Goal: Task Accomplishment & Management: Manage account settings

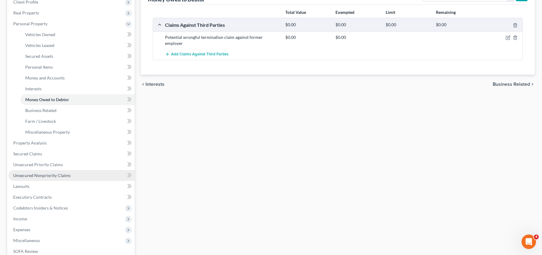
scroll to position [90, 0]
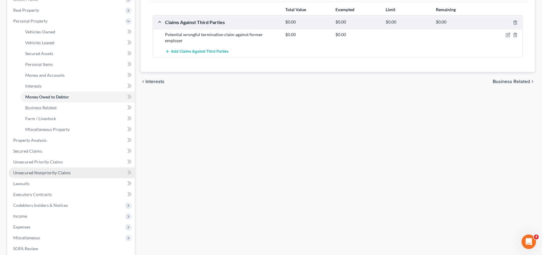
click at [64, 173] on span "Unsecured Nonpriority Claims" at bounding box center [41, 172] width 57 height 5
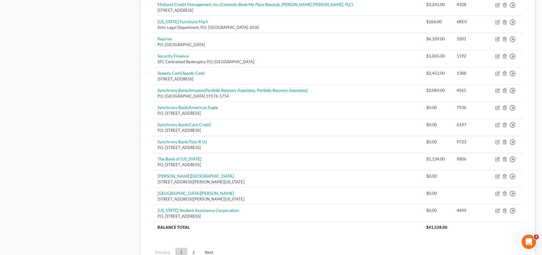
click at [195, 247] on link "2" at bounding box center [194, 252] width 12 height 10
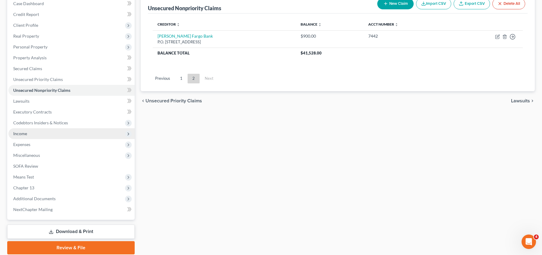
scroll to position [64, 0]
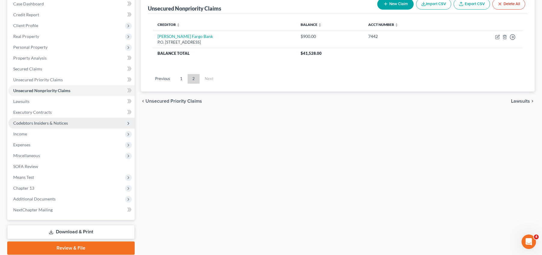
click at [71, 119] on span "Codebtors Insiders & Notices" at bounding box center [71, 123] width 126 height 11
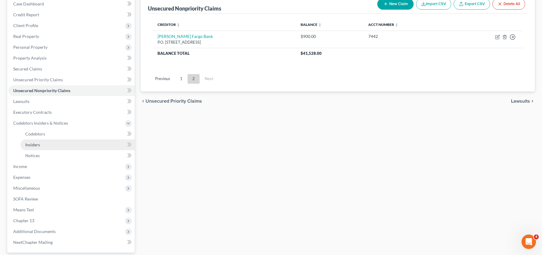
click at [68, 143] on link "Insiders" at bounding box center [77, 144] width 114 height 11
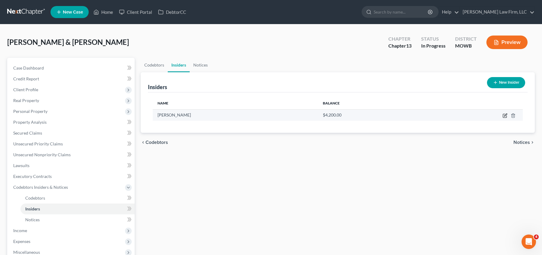
click at [506, 116] on icon "button" at bounding box center [505, 115] width 5 height 5
select select "26"
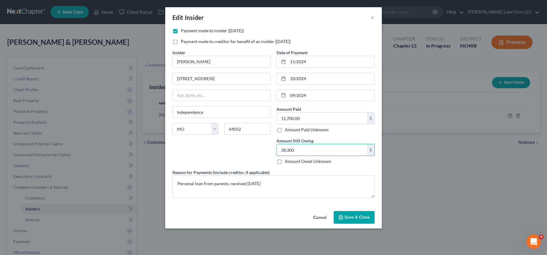
type input "38,300"
click at [227, 158] on div "Insider * Bonnie McCarroll 10601 E. 32nd Street South Independence State AL AK …" at bounding box center [221, 109] width 104 height 120
click at [367, 214] on span "Save & Close" at bounding box center [356, 216] width 25 height 5
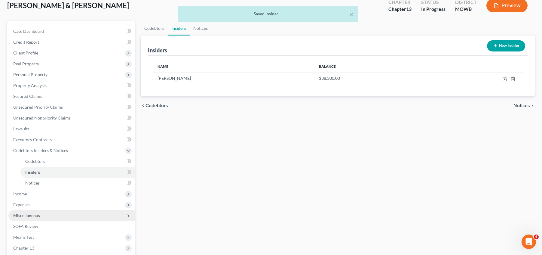
scroll to position [53, 0]
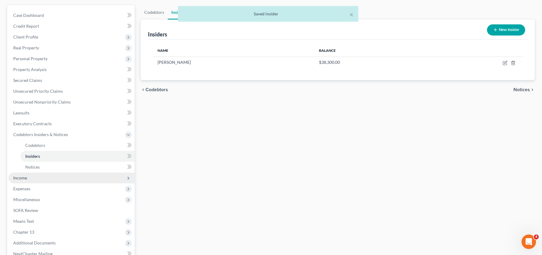
click at [55, 177] on span "Income" at bounding box center [71, 177] width 126 height 11
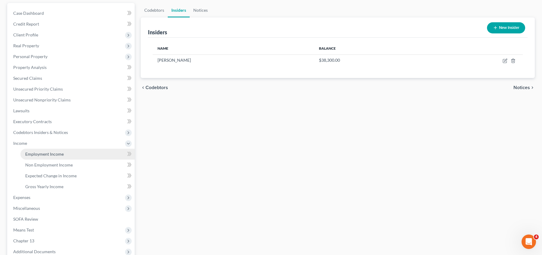
scroll to position [68, 0]
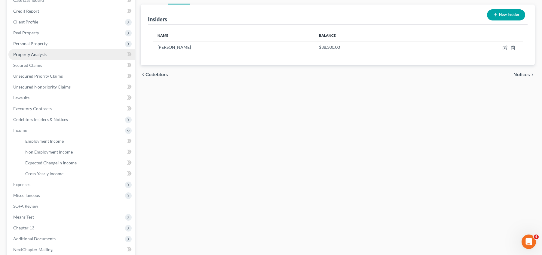
click at [55, 54] on link "Property Analysis" at bounding box center [71, 54] width 126 height 11
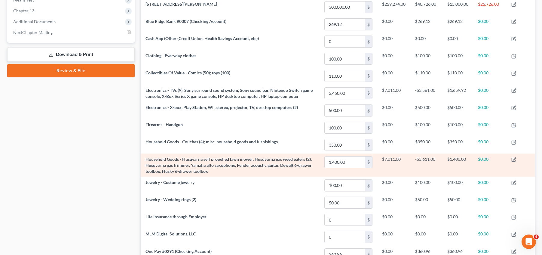
scroll to position [286, 0]
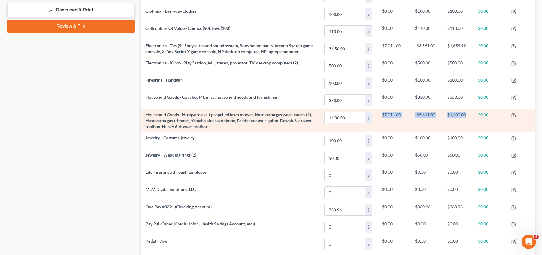
drag, startPoint x: 466, startPoint y: 114, endPoint x: 380, endPoint y: 115, distance: 85.7
click at [380, 115] on tr "Household Goods - Husqvarna self propelled lawn mower, Husqvarna gas weed eater…" at bounding box center [338, 120] width 394 height 23
click at [408, 121] on td "$7,011.00" at bounding box center [393, 120] width 33 height 23
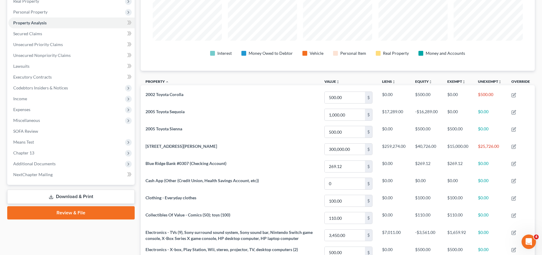
scroll to position [128, 0]
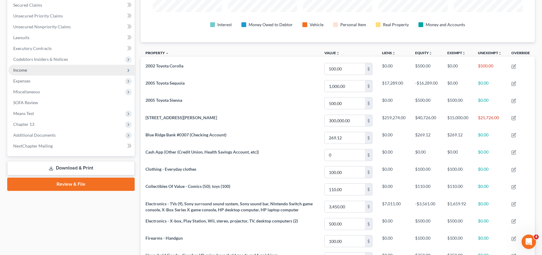
click at [68, 67] on span "Income" at bounding box center [71, 70] width 126 height 11
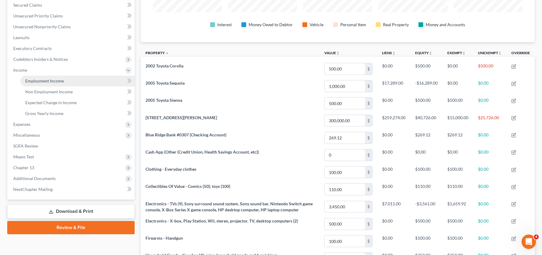
click at [76, 80] on link "Employment Income" at bounding box center [77, 80] width 114 height 11
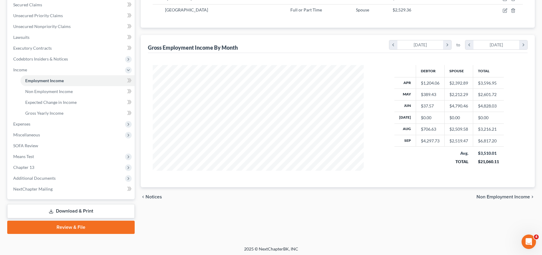
scroll to position [130, 0]
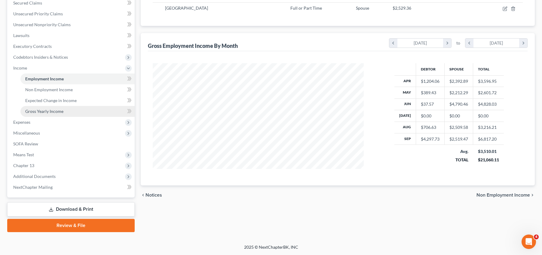
click at [45, 111] on span "Gross Yearly Income" at bounding box center [44, 111] width 38 height 5
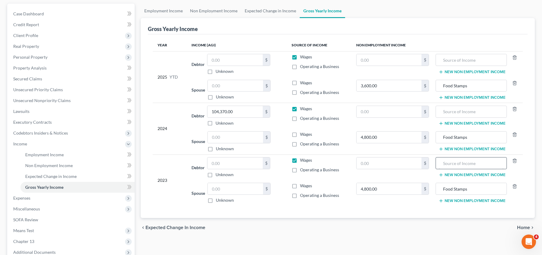
scroll to position [53, 0]
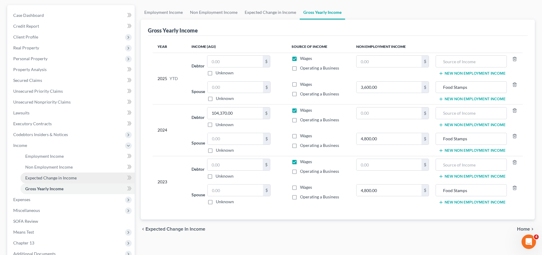
click at [71, 178] on span "Expected Change in Income" at bounding box center [50, 177] width 51 height 5
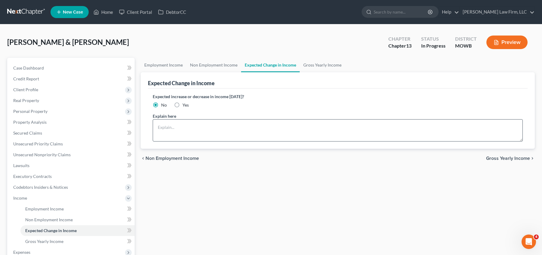
scroll to position [8, 0]
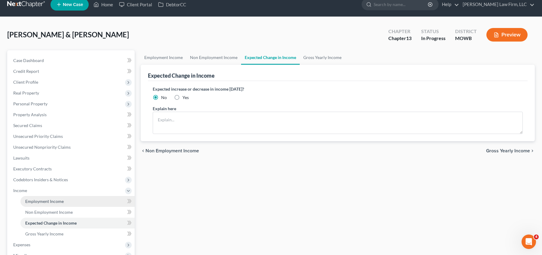
click at [75, 202] on link "Employment Income" at bounding box center [77, 201] width 114 height 11
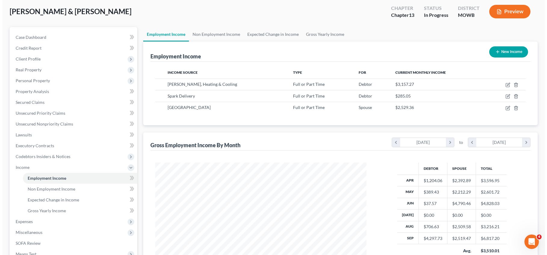
scroll to position [30, 0]
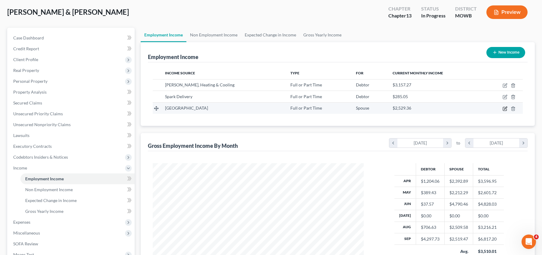
click at [504, 109] on icon "button" at bounding box center [505, 108] width 5 height 5
select select "0"
select select "26"
select select "1"
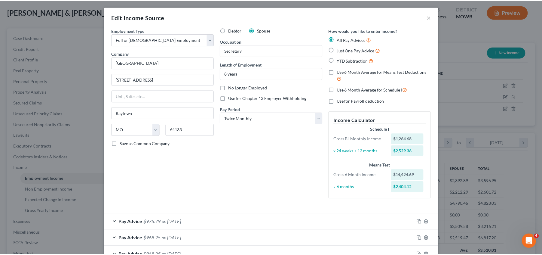
scroll to position [0, 0]
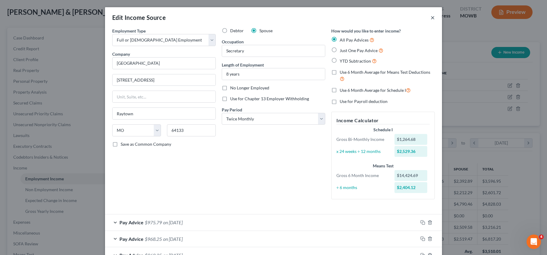
click at [430, 16] on button "×" at bounding box center [432, 17] width 4 height 7
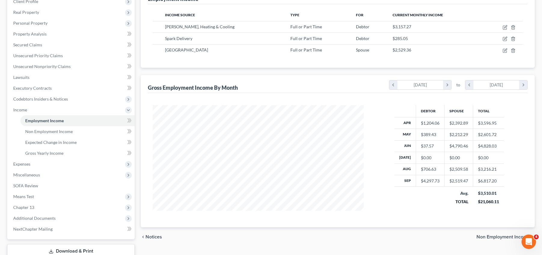
scroll to position [105, 0]
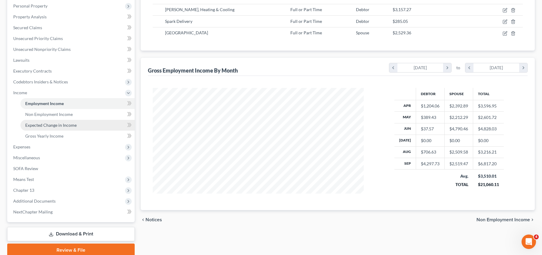
click at [81, 124] on link "Expected Change in Income" at bounding box center [77, 125] width 114 height 11
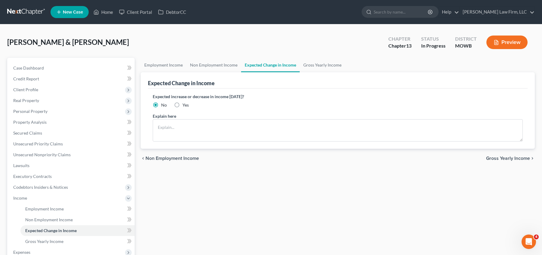
click at [183, 103] on label "Yes" at bounding box center [186, 105] width 6 height 6
click at [185, 103] on input "Yes" at bounding box center [187, 104] width 4 height 4
radio input "true"
click at [184, 123] on textarea at bounding box center [338, 130] width 370 height 22
click at [277, 153] on div "chevron_left Non Employment Income Gross Yearly Income chevron_right" at bounding box center [338, 158] width 394 height 19
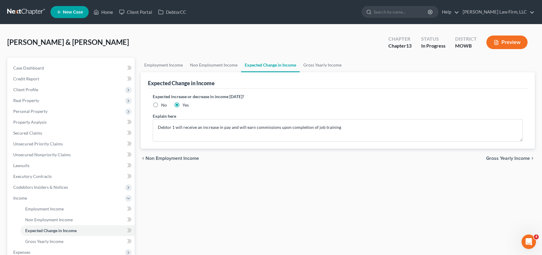
click at [279, 182] on div "Employment Income Non Employment Income Expected Change in Income Gross Yearly …" at bounding box center [338, 210] width 400 height 304
click at [244, 127] on textarea "Debtor 1 will receive an increase in pay and will earn commissions upon complet…" at bounding box center [338, 130] width 370 height 22
type textarea "Debtor 1 will receive an increase in pay and will be eligible to earn commissio…"
click at [287, 159] on div "chevron_left Non Employment Income Gross Yearly Income chevron_right" at bounding box center [338, 158] width 394 height 19
drag, startPoint x: 37, startPoint y: 122, endPoint x: 65, endPoint y: 119, distance: 28.7
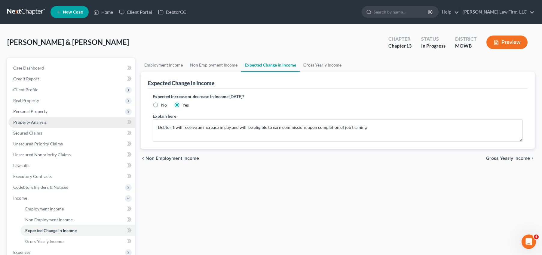
click at [37, 122] on span "Property Analysis" at bounding box center [29, 121] width 33 height 5
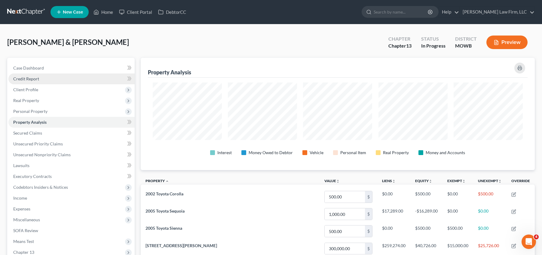
click at [52, 80] on link "Credit Report" at bounding box center [71, 78] width 126 height 11
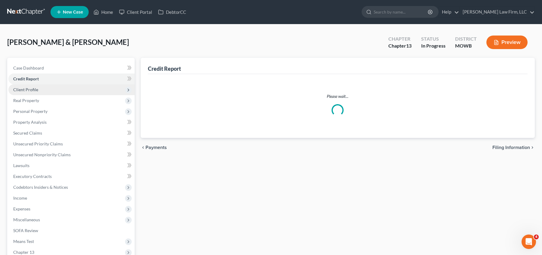
click at [68, 90] on span "Client Profile" at bounding box center [71, 89] width 126 height 11
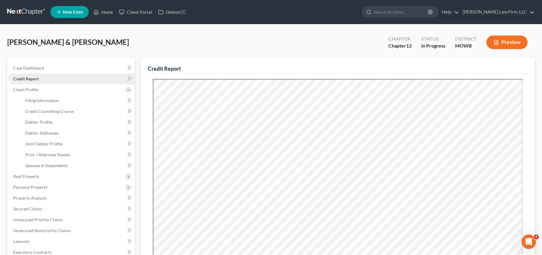
click at [70, 79] on link "Credit Report" at bounding box center [71, 78] width 126 height 11
click at [85, 150] on link "Prior / Alternate Names" at bounding box center [77, 154] width 114 height 11
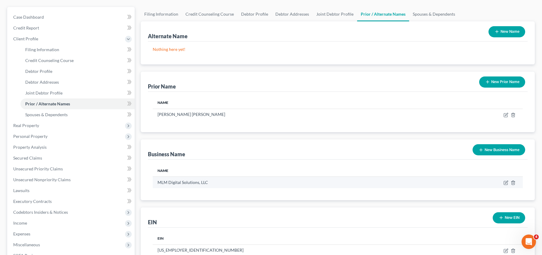
scroll to position [60, 0]
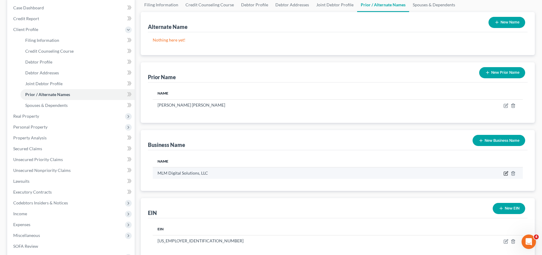
click at [504, 174] on icon "button" at bounding box center [506, 174] width 4 height 4
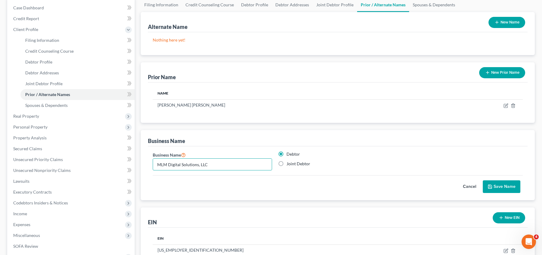
drag, startPoint x: 235, startPoint y: 165, endPoint x: 144, endPoint y: 164, distance: 90.5
click at [145, 167] on div "Business Name Business Name MLM Digital Solutions, LLC Debtor Joint Debtor Canc…" at bounding box center [338, 165] width 394 height 70
click at [468, 186] on button "Cancel" at bounding box center [469, 186] width 26 height 12
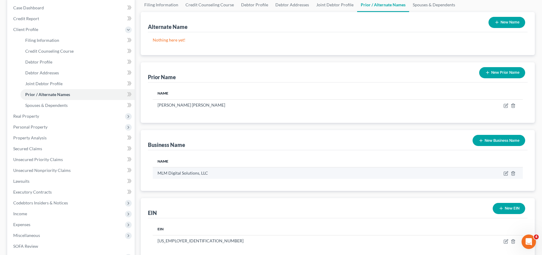
click at [516, 173] on td at bounding box center [470, 172] width 106 height 11
click at [513, 173] on icon "button" at bounding box center [513, 173] width 5 height 5
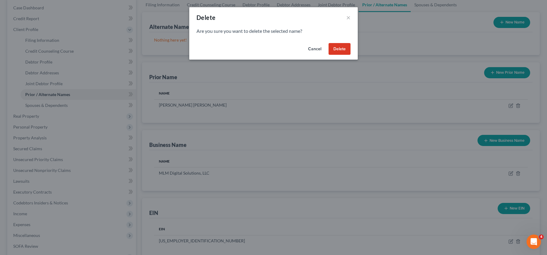
click at [340, 48] on button "Delete" at bounding box center [339, 49] width 22 height 12
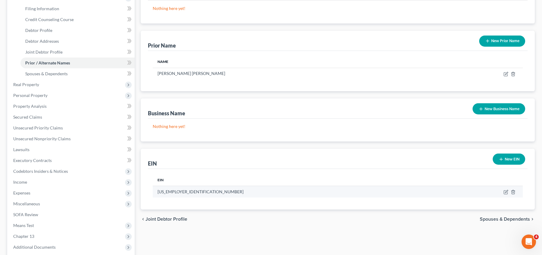
scroll to position [90, 0]
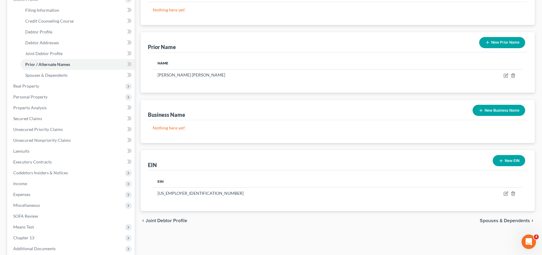
click at [370, 235] on div "Filing Information Credit Counseling Course Debtor Profile Debtor Addresses Joi…" at bounding box center [338, 136] width 400 height 336
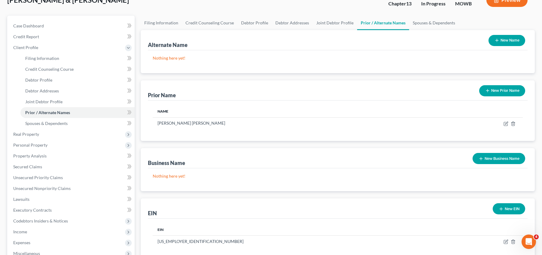
scroll to position [38, 0]
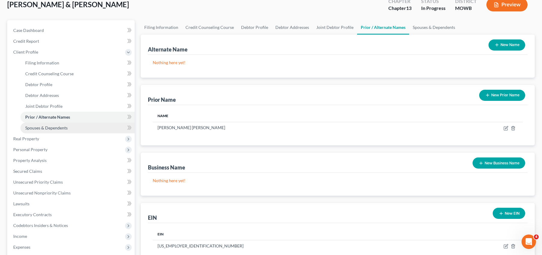
click at [45, 129] on span "Spouses & Dependents" at bounding box center [46, 127] width 42 height 5
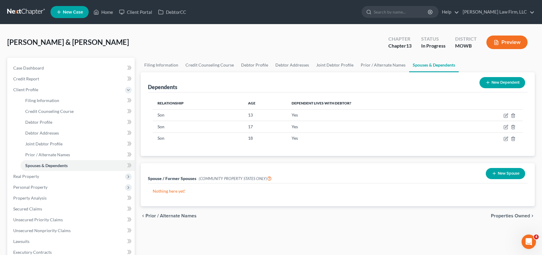
drag, startPoint x: 221, startPoint y: 99, endPoint x: 223, endPoint y: 94, distance: 5.3
drag, startPoint x: 223, startPoint y: 94, endPoint x: 193, endPoint y: 39, distance: 62.3
click at [193, 39] on div "McCarroll, Matthew & Rachel Upgraded Chapter Chapter 13 Status In Progress Dist…" at bounding box center [271, 45] width 528 height 26
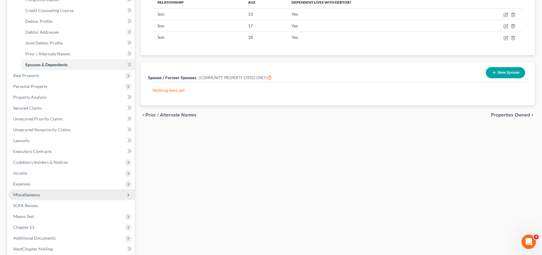
scroll to position [120, 0]
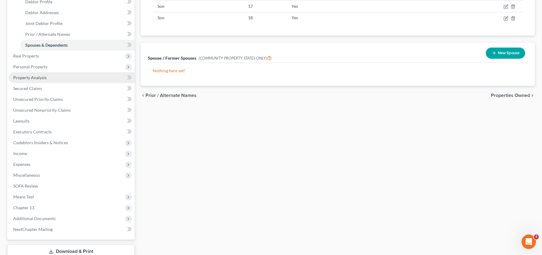
click at [41, 80] on span "Property Analysis" at bounding box center [29, 77] width 33 height 5
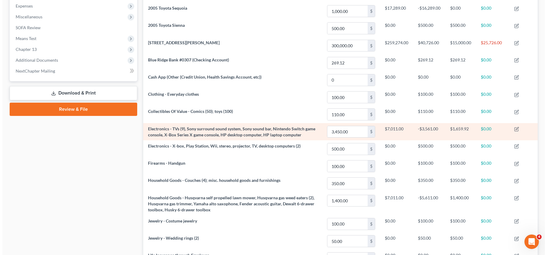
scroll to position [203, 0]
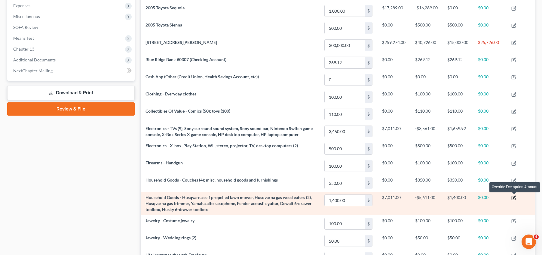
click at [514, 198] on icon "button" at bounding box center [514, 196] width 3 height 3
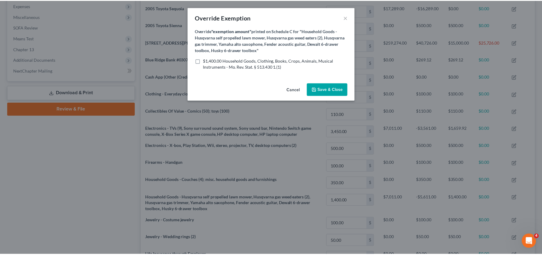
scroll to position [113, 398]
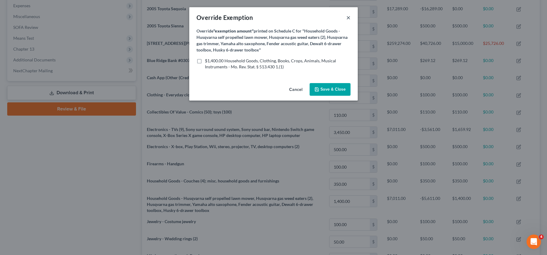
click at [348, 16] on button "×" at bounding box center [348, 17] width 4 height 7
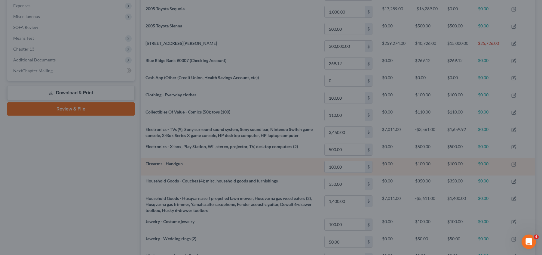
scroll to position [112, 395]
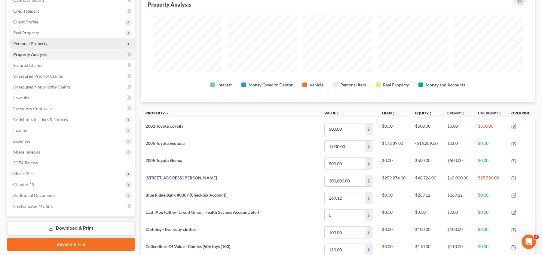
click at [22, 43] on span "Personal Property" at bounding box center [30, 43] width 34 height 5
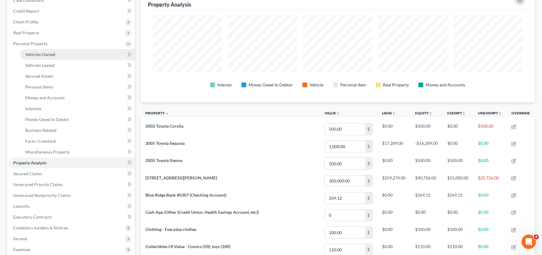
click at [51, 54] on span "Vehicles Owned" at bounding box center [40, 54] width 30 height 5
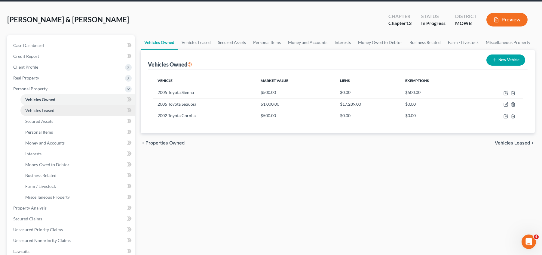
click at [40, 109] on span "Vehicles Leased" at bounding box center [39, 110] width 29 height 5
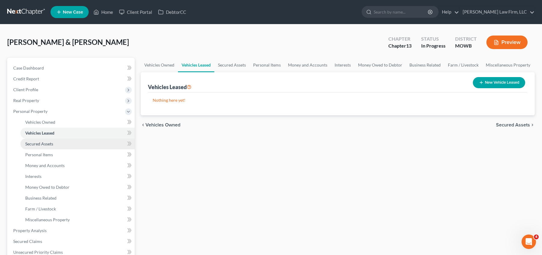
click at [63, 143] on link "Secured Assets" at bounding box center [77, 143] width 114 height 11
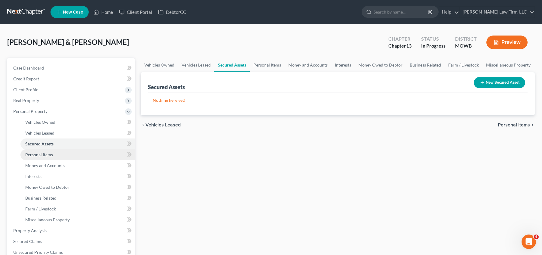
click at [72, 155] on link "Personal Items" at bounding box center [77, 154] width 114 height 11
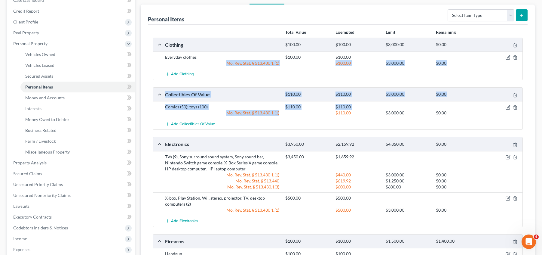
drag, startPoint x: 281, startPoint y: 113, endPoint x: 228, endPoint y: 61, distance: 74.2
click at [262, 115] on div "Mo. Rev. Stat. § 513.430 1.(1)" at bounding box center [222, 113] width 120 height 6
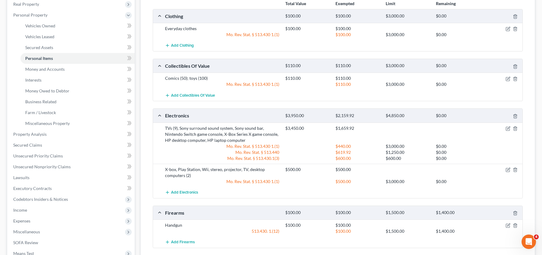
scroll to position [98, 0]
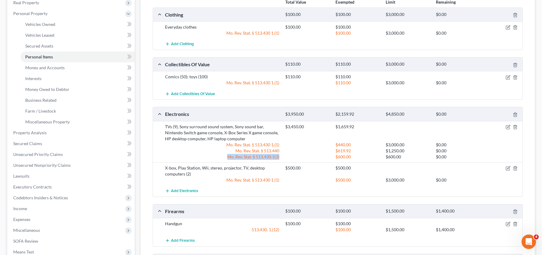
drag, startPoint x: 281, startPoint y: 157, endPoint x: 224, endPoint y: 155, distance: 56.9
click at [224, 155] on div "Mo. Rev. Stat. § 513.430.1(3)" at bounding box center [222, 157] width 120 height 6
click at [272, 142] on div "Mo. Rev. Stat. § 513.430 1.(1)" at bounding box center [222, 145] width 120 height 6
drag, startPoint x: 278, startPoint y: 142, endPoint x: 227, endPoint y: 143, distance: 51.1
click at [227, 143] on div "Mo. Rev. Stat. § 513.430 1.(1)" at bounding box center [222, 145] width 120 height 6
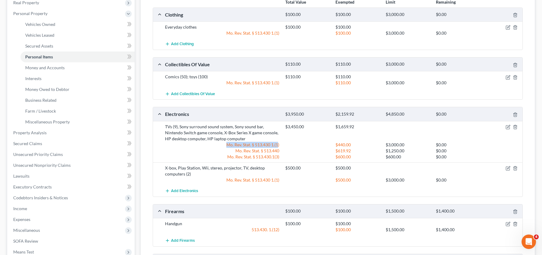
click at [226, 143] on div "Mo. Rev. Stat. § 513.430 1.(1)" at bounding box center [222, 145] width 120 height 6
drag, startPoint x: 224, startPoint y: 144, endPoint x: 282, endPoint y: 142, distance: 58.1
click at [282, 142] on div "Mo. Rev. Stat. § 513.430 1.(1)" at bounding box center [222, 145] width 120 height 6
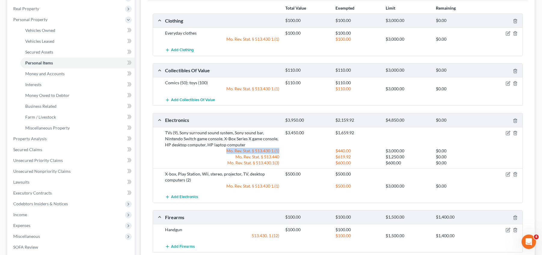
scroll to position [90, 0]
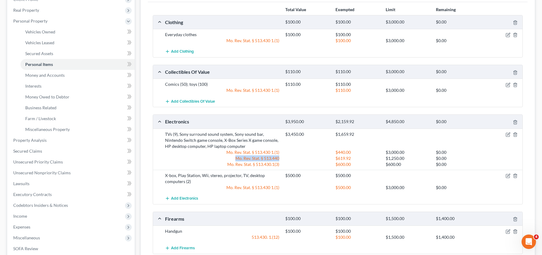
drag, startPoint x: 281, startPoint y: 157, endPoint x: 227, endPoint y: 157, distance: 53.8
click at [227, 157] on div "Mo. Rev. Stat. § 513.440" at bounding box center [222, 158] width 120 height 6
click at [226, 163] on div "Mo. Rev. Stat. § 513.430.1(3)" at bounding box center [222, 164] width 120 height 6
drag, startPoint x: 226, startPoint y: 163, endPoint x: 284, endPoint y: 163, distance: 57.7
click at [284, 163] on div "Mo. Rev. Stat. § 513.430.1(3) $600.00 $600.00 $0.00" at bounding box center [342, 164] width 361 height 6
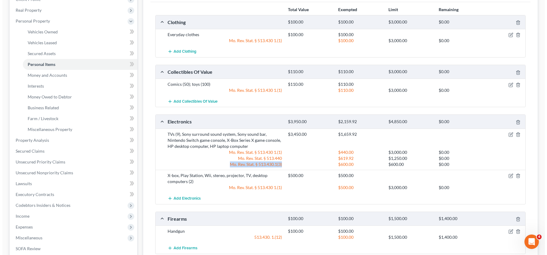
scroll to position [83, 0]
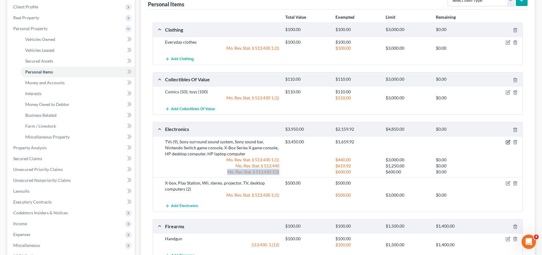
click at [509, 143] on icon "button" at bounding box center [508, 142] width 5 height 5
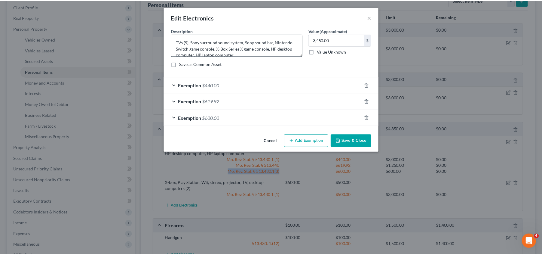
scroll to position [6, 0]
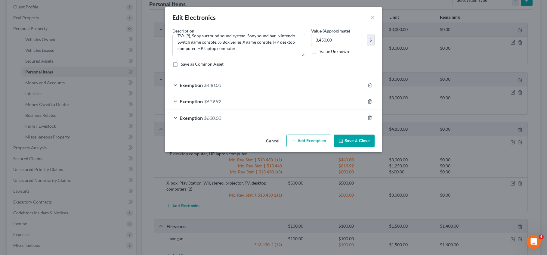
click at [369, 16] on div "Edit Electronics ×" at bounding box center [273, 17] width 217 height 20
click at [372, 15] on button "×" at bounding box center [372, 17] width 4 height 7
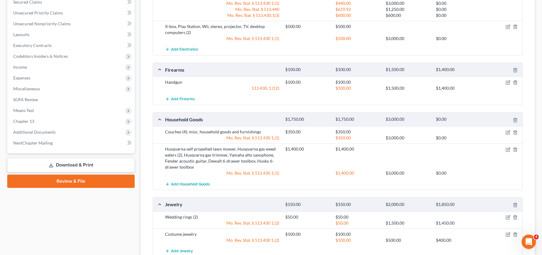
scroll to position [241, 0]
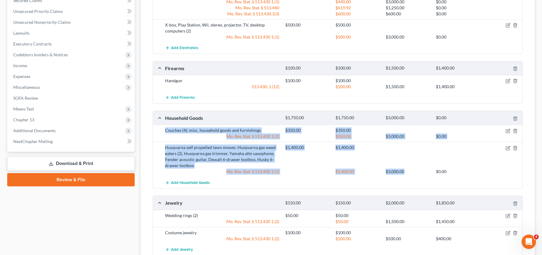
drag, startPoint x: 166, startPoint y: 130, endPoint x: 421, endPoint y: 170, distance: 258.2
click at [419, 172] on div "Couches (4); misc. household goods and furnishings $350.00 $350.00 Mo. Rev. Sta…" at bounding box center [338, 155] width 370 height 63
click at [472, 167] on div "$1,400.00 $1,400.00" at bounding box center [402, 156] width 241 height 24
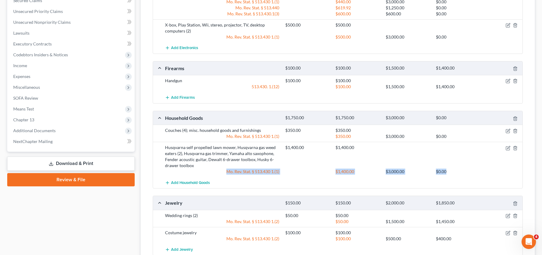
drag, startPoint x: 226, startPoint y: 170, endPoint x: 452, endPoint y: 174, distance: 226.2
click at [452, 174] on div "Mo. Rev. Stat. § 513.430 1.(1) $1,400.00 $3,000.00 $0.00" at bounding box center [342, 171] width 361 height 6
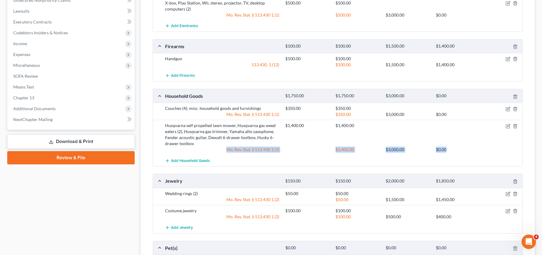
scroll to position [263, 0]
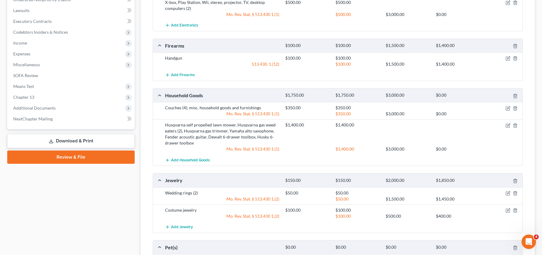
drag, startPoint x: 482, startPoint y: 141, endPoint x: 487, endPoint y: 137, distance: 5.7
click at [483, 141] on div "$1,400.00 $1,400.00" at bounding box center [402, 134] width 241 height 24
click at [506, 124] on icon "button" at bounding box center [508, 126] width 4 height 4
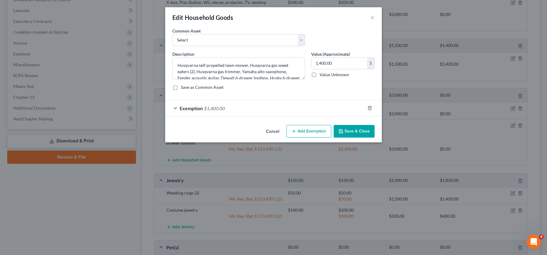
click at [213, 108] on span "$1,400.00" at bounding box center [214, 108] width 21 height 6
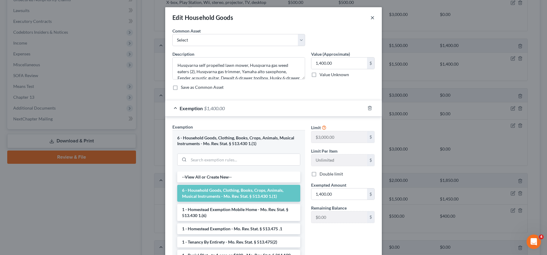
click at [370, 17] on button "×" at bounding box center [372, 17] width 4 height 7
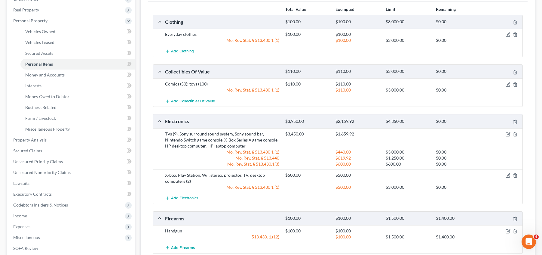
scroll to position [90, 0]
click at [508, 135] on icon "button" at bounding box center [508, 133] width 3 height 3
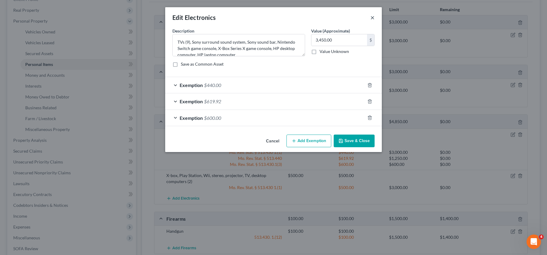
click at [371, 17] on button "×" at bounding box center [372, 17] width 4 height 7
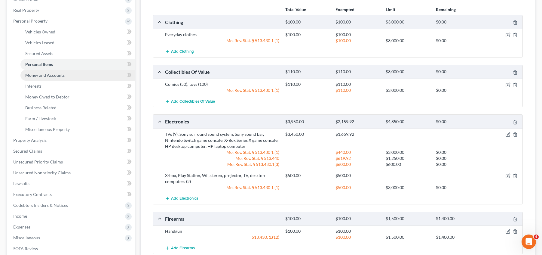
click at [39, 76] on span "Money and Accounts" at bounding box center [44, 74] width 39 height 5
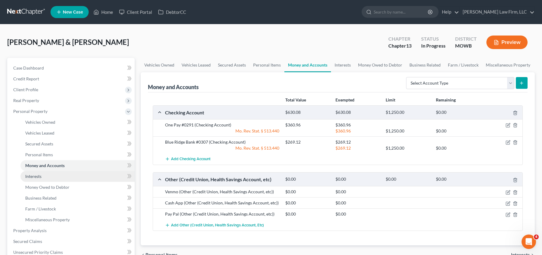
click at [81, 179] on link "Interests" at bounding box center [77, 176] width 114 height 11
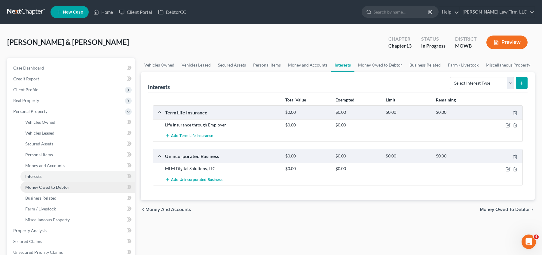
click at [83, 187] on link "Money Owed to Debtor" at bounding box center [77, 187] width 114 height 11
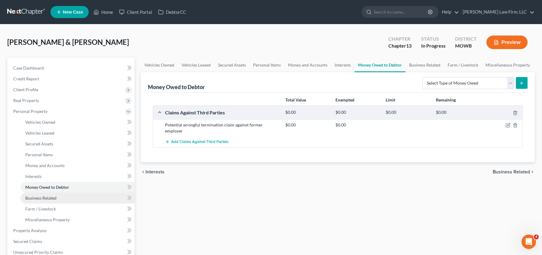
click at [94, 197] on link "Business Related" at bounding box center [77, 197] width 114 height 11
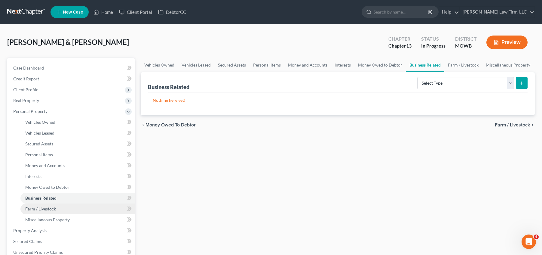
click at [94, 209] on link "Farm / Livestock" at bounding box center [77, 208] width 114 height 11
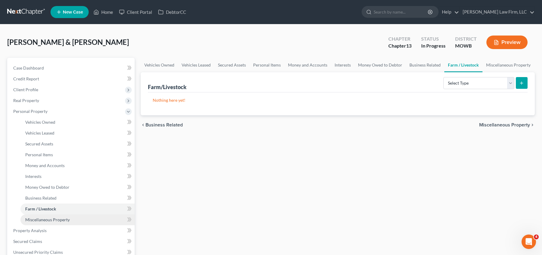
click at [94, 218] on link "Miscellaneous Property" at bounding box center [77, 219] width 114 height 11
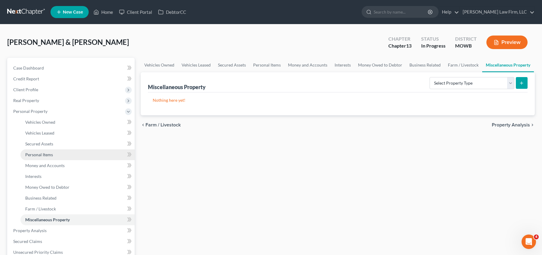
click at [75, 156] on link "Personal Items" at bounding box center [77, 154] width 114 height 11
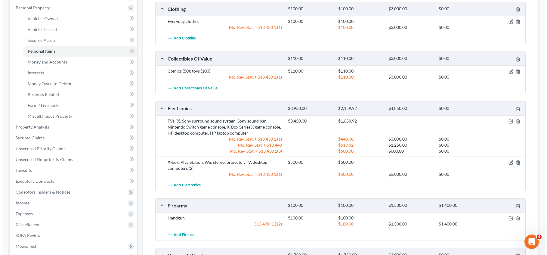
scroll to position [105, 0]
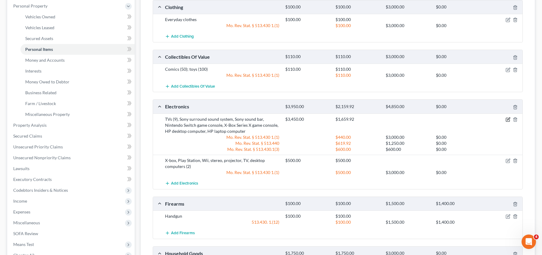
click at [507, 119] on icon "button" at bounding box center [508, 119] width 5 height 5
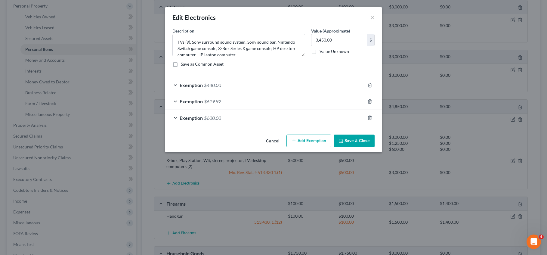
click at [177, 101] on div "Exemption $619.92" at bounding box center [265, 101] width 200 height 16
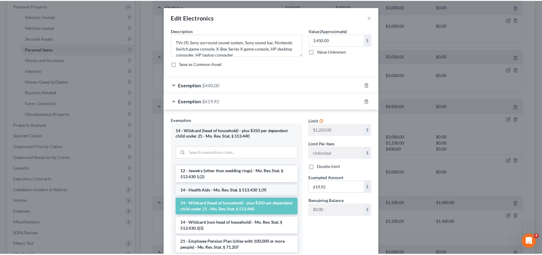
scroll to position [98, 0]
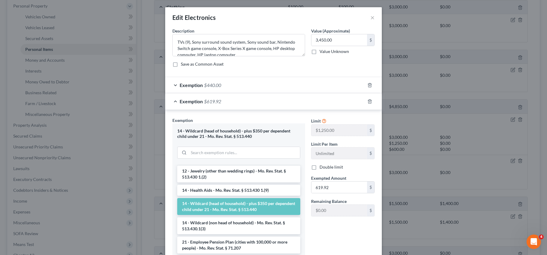
click at [367, 15] on div "Edit Electronics ×" at bounding box center [273, 17] width 217 height 20
click at [370, 19] on button "×" at bounding box center [372, 17] width 4 height 7
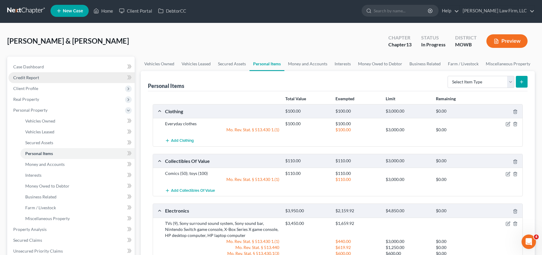
scroll to position [0, 0]
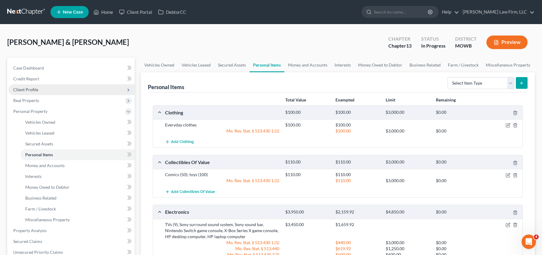
click at [59, 91] on span "Client Profile" at bounding box center [71, 89] width 126 height 11
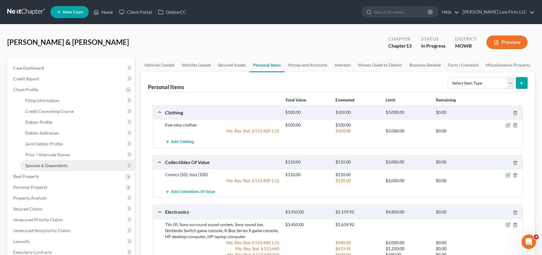
click at [77, 161] on link "Spouses & Dependents" at bounding box center [77, 165] width 114 height 11
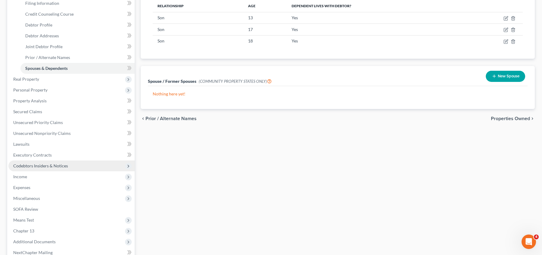
scroll to position [98, 0]
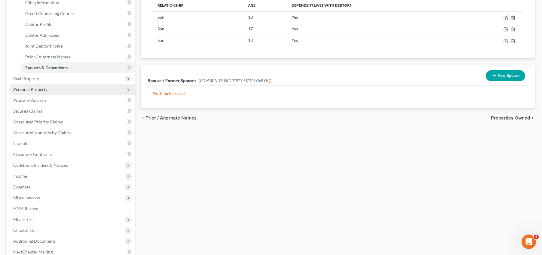
click at [56, 91] on span "Personal Property" at bounding box center [71, 89] width 126 height 11
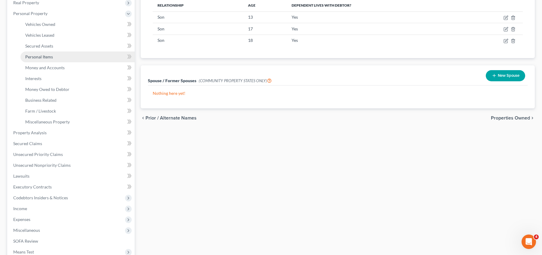
click at [68, 59] on link "Personal Items" at bounding box center [77, 56] width 114 height 11
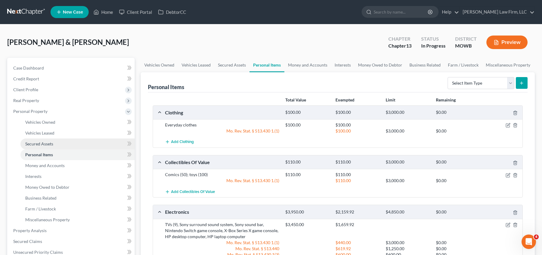
click at [58, 143] on link "Secured Assets" at bounding box center [77, 143] width 114 height 11
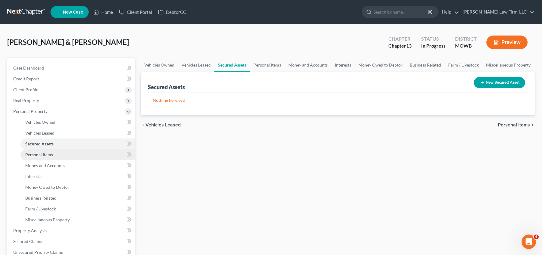
click at [64, 154] on link "Personal Items" at bounding box center [77, 154] width 114 height 11
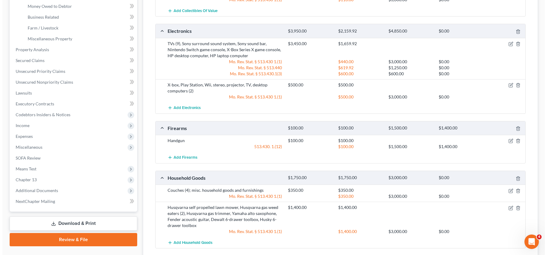
scroll to position [180, 0]
click at [506, 45] on icon "button" at bounding box center [508, 44] width 5 height 5
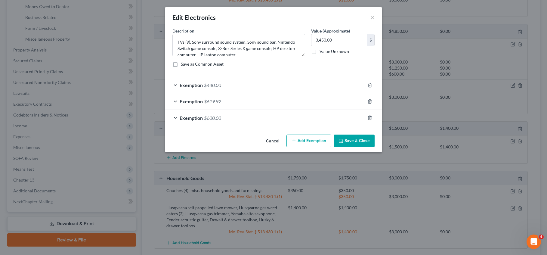
click at [177, 103] on div "Exemption $619.92" at bounding box center [265, 101] width 200 height 16
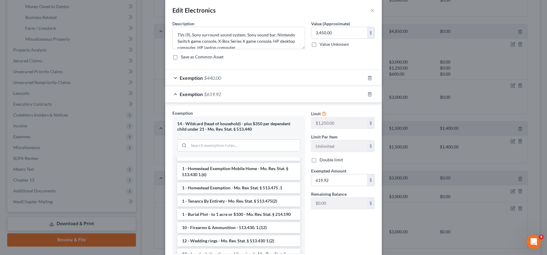
scroll to position [0, 0]
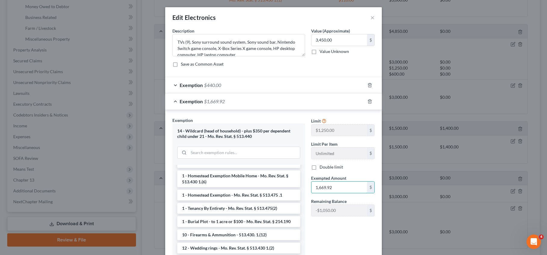
type input "1,669.92"
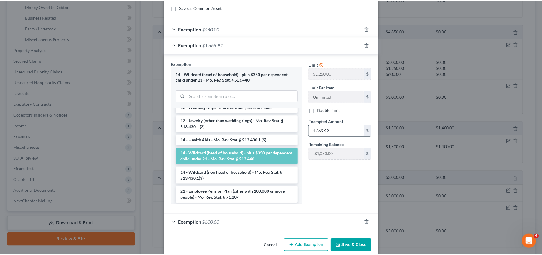
scroll to position [66, 0]
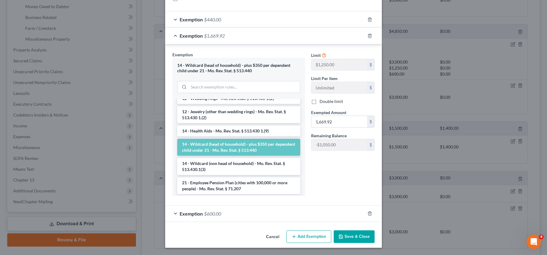
click at [357, 234] on button "Save & Close" at bounding box center [353, 236] width 41 height 13
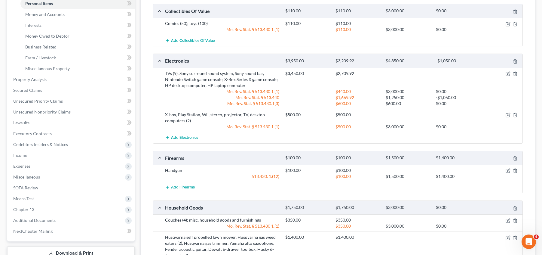
scroll to position [143, 0]
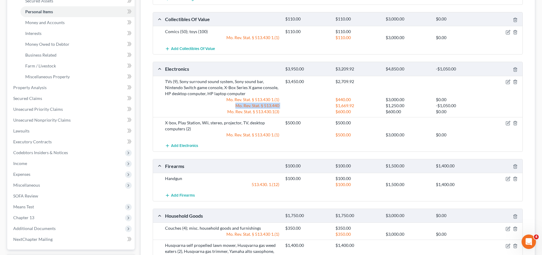
drag, startPoint x: 335, startPoint y: 104, endPoint x: 462, endPoint y: 102, distance: 126.9
click at [462, 102] on div "TVs (9), Sony surround sound system, Sony sound bar, Nintendo Switch game conso…" at bounding box center [342, 96] width 361 height 36
click at [459, 106] on div "-$1,050.00" at bounding box center [458, 106] width 50 height 6
drag, startPoint x: 458, startPoint y: 105, endPoint x: 338, endPoint y: 109, distance: 120.3
click at [338, 109] on div "TVs (9), Sony surround sound system, Sony sound bar, Nintendo Switch game conso…" at bounding box center [342, 96] width 361 height 36
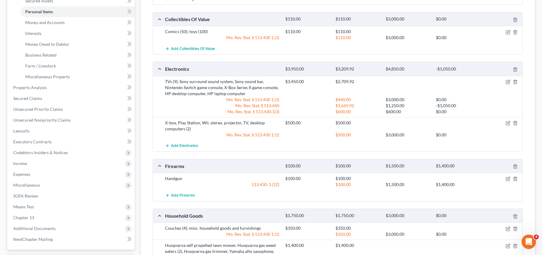
click at [461, 124] on div at bounding box center [458, 123] width 50 height 6
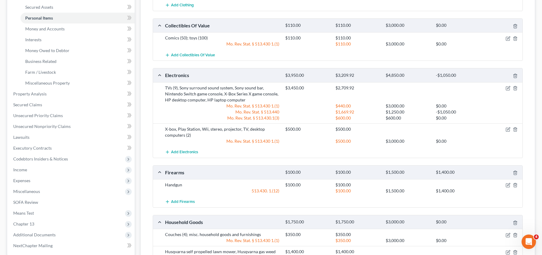
scroll to position [135, 0]
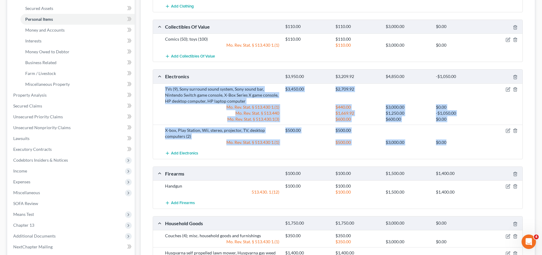
drag, startPoint x: 164, startPoint y: 86, endPoint x: 450, endPoint y: 140, distance: 291.0
click at [450, 140] on div "TVs (9), Sony surround sound system, Sony sound bar, Nintendo Switch game conso…" at bounding box center [338, 120] width 370 height 75
click at [450, 141] on div "$0.00" at bounding box center [458, 142] width 50 height 6
click at [450, 143] on div "$0.00" at bounding box center [458, 142] width 50 height 6
click at [446, 142] on div "$0.00" at bounding box center [458, 142] width 50 height 6
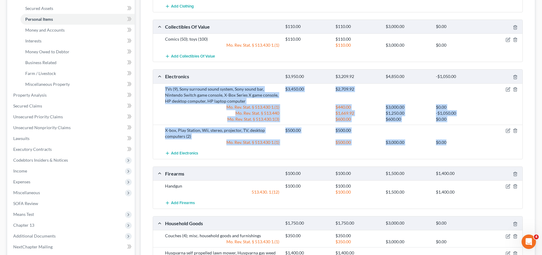
drag, startPoint x: 426, startPoint y: 139, endPoint x: 422, endPoint y: 139, distance: 4.3
click at [425, 139] on div "$3,000.00" at bounding box center [408, 142] width 50 height 6
click at [321, 135] on div "$500.00 $500.00" at bounding box center [402, 133] width 241 height 12
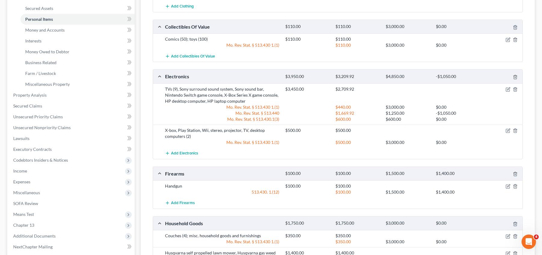
drag, startPoint x: 287, startPoint y: 133, endPoint x: 294, endPoint y: 133, distance: 6.6
click at [288, 134] on div "$500.00 $500.00" at bounding box center [402, 133] width 241 height 12
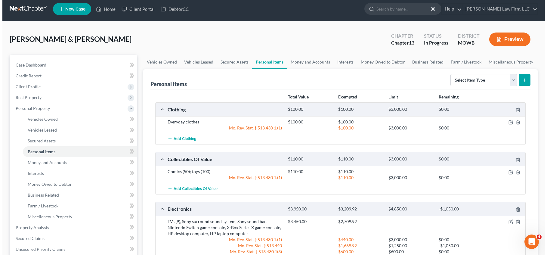
scroll to position [0, 0]
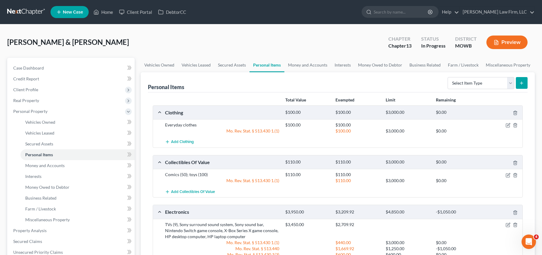
click at [508, 40] on button "Preview" at bounding box center [507, 42] width 41 height 14
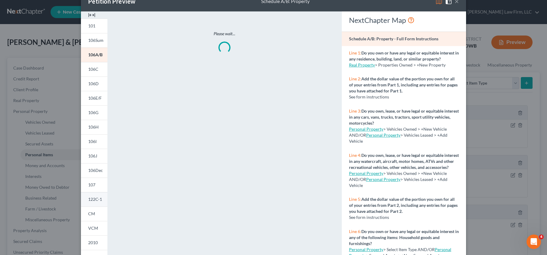
scroll to position [79, 0]
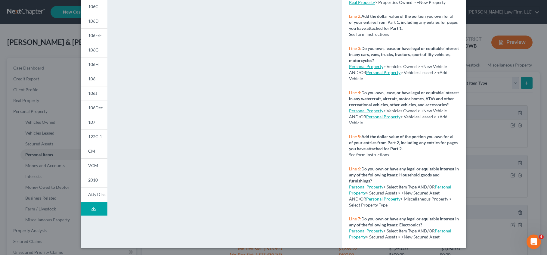
click at [91, 208] on icon at bounding box center [93, 208] width 5 height 5
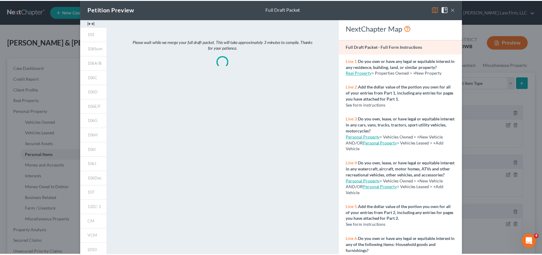
scroll to position [0, 0]
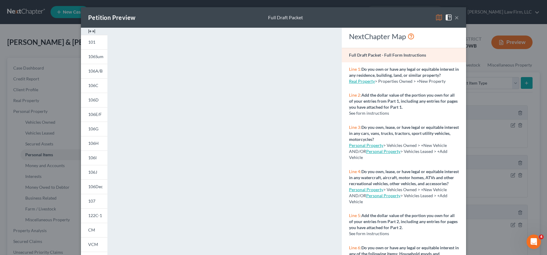
drag, startPoint x: 454, startPoint y: 17, endPoint x: 391, endPoint y: 42, distance: 67.7
click at [455, 17] on button "×" at bounding box center [456, 17] width 4 height 7
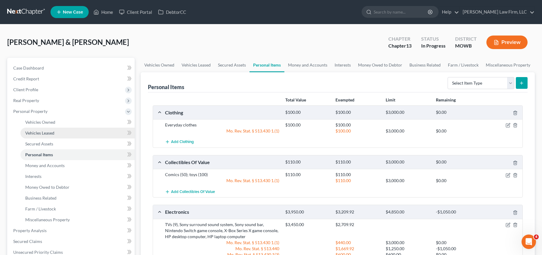
click at [68, 130] on link "Vehicles Leased" at bounding box center [77, 132] width 114 height 11
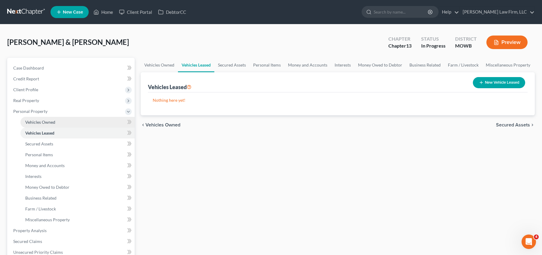
click at [74, 121] on link "Vehicles Owned" at bounding box center [77, 122] width 114 height 11
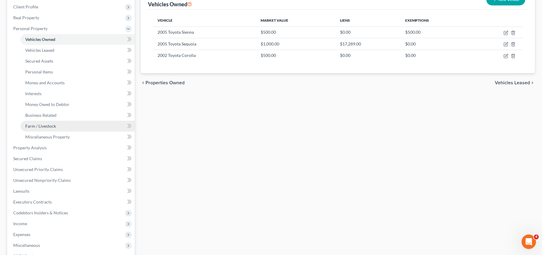
scroll to position [113, 0]
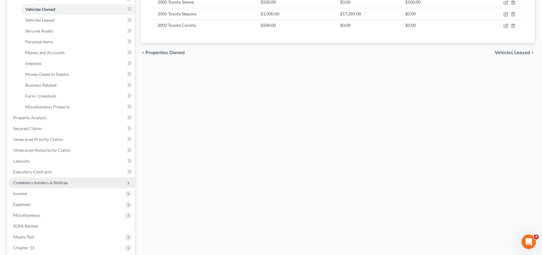
click at [51, 178] on span "Codebtors Insiders & Notices" at bounding box center [71, 182] width 126 height 11
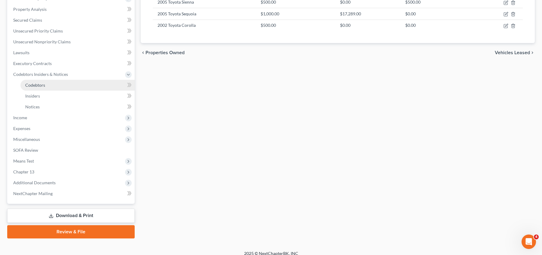
click at [69, 83] on link "Codebtors" at bounding box center [77, 85] width 114 height 11
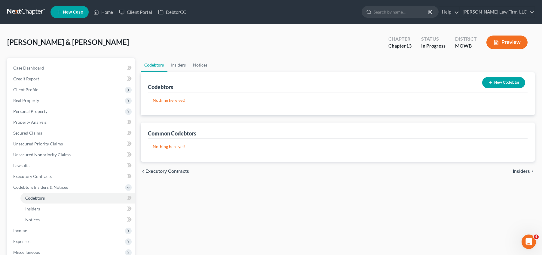
click at [504, 81] on button "New Codebtor" at bounding box center [503, 82] width 43 height 11
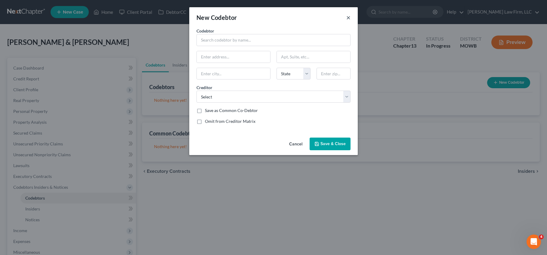
drag, startPoint x: 348, startPoint y: 16, endPoint x: 26, endPoint y: 87, distance: 329.8
click at [348, 16] on button "×" at bounding box center [348, 17] width 4 height 7
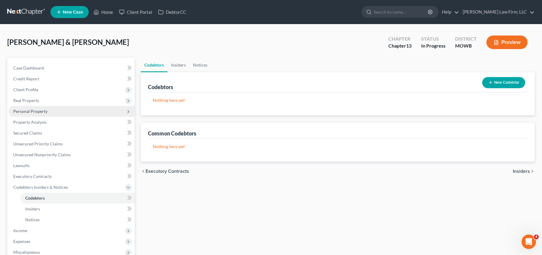
click at [49, 108] on span "Personal Property" at bounding box center [71, 111] width 126 height 11
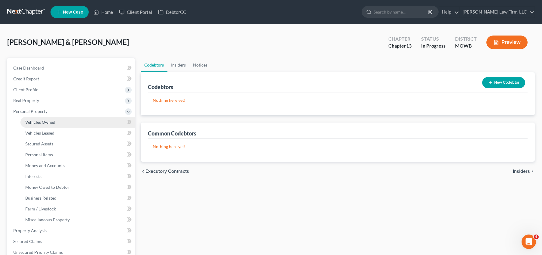
click at [58, 123] on link "Vehicles Owned" at bounding box center [77, 122] width 114 height 11
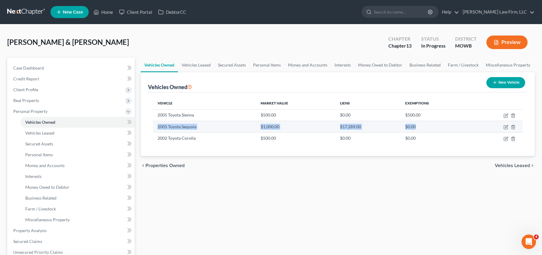
drag, startPoint x: 155, startPoint y: 127, endPoint x: 418, endPoint y: 121, distance: 263.2
click at [418, 121] on tr "2005 Toyota Sequoia $1,000.00 $17,289.00 $0.00" at bounding box center [338, 126] width 370 height 11
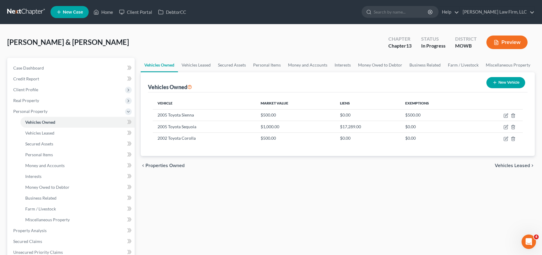
click at [389, 180] on div "Vehicles Owned Vehicles Leased Secured Assets Personal Items Money and Accounts…" at bounding box center [338, 242] width 400 height 369
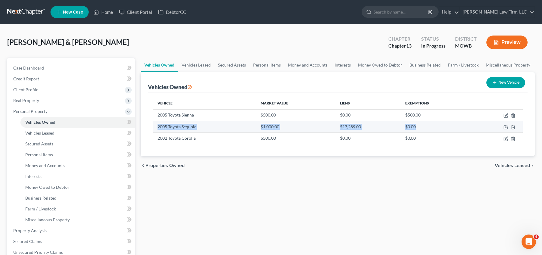
drag, startPoint x: 424, startPoint y: 126, endPoint x: 154, endPoint y: 126, distance: 269.7
click at [154, 126] on tr "2005 Toyota Sequoia $1,000.00 $17,289.00 $0.00" at bounding box center [338, 126] width 370 height 11
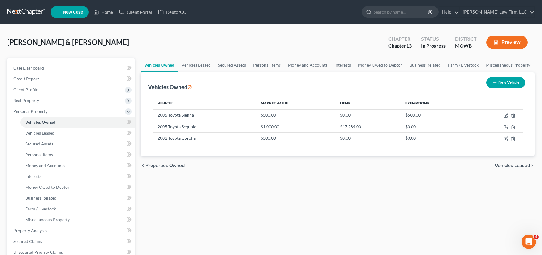
drag, startPoint x: 223, startPoint y: 165, endPoint x: 215, endPoint y: 152, distance: 15.5
click at [223, 165] on div "chevron_left Properties Owned Vehicles Leased chevron_right" at bounding box center [338, 165] width 394 height 19
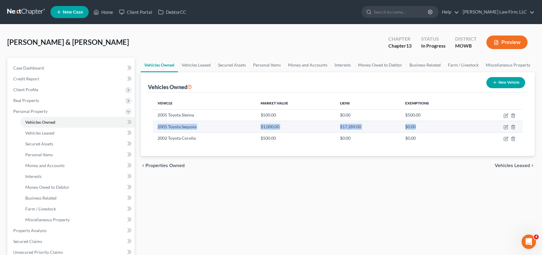
drag, startPoint x: 155, startPoint y: 126, endPoint x: 443, endPoint y: 124, distance: 287.8
click at [443, 124] on tr "2005 Toyota Sequoia $1,000.00 $17,289.00 $0.00" at bounding box center [338, 126] width 370 height 11
click at [506, 126] on icon "button" at bounding box center [506, 126] width 3 height 3
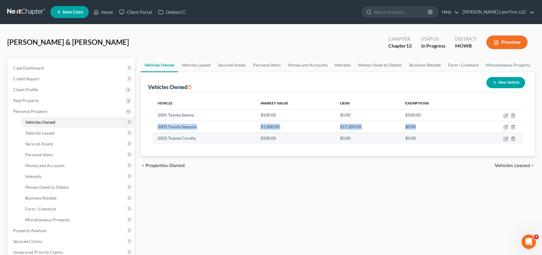
select select "0"
select select "21"
select select "3"
select select "2"
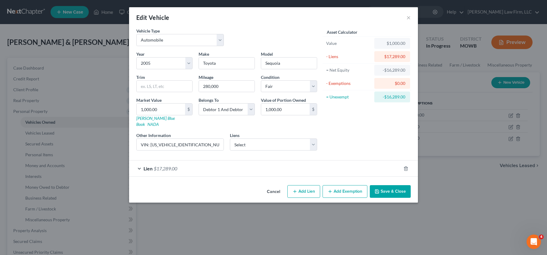
click at [223, 166] on div "Lien $17,289.00" at bounding box center [265, 168] width 272 height 16
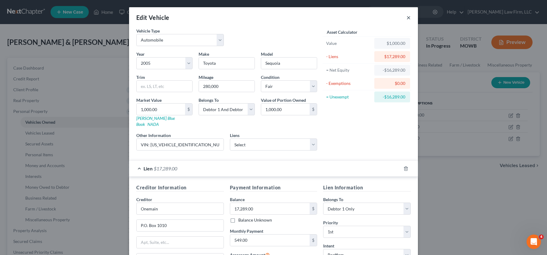
click at [406, 19] on button "×" at bounding box center [408, 17] width 4 height 7
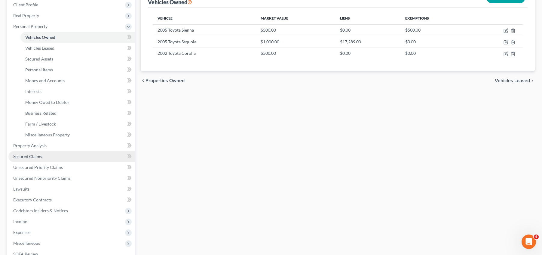
scroll to position [90, 0]
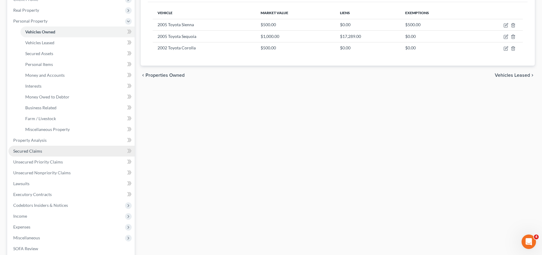
click at [78, 154] on link "Secured Claims" at bounding box center [71, 151] width 126 height 11
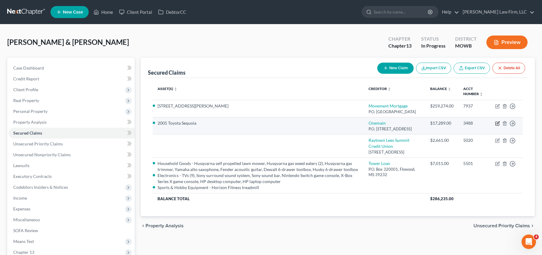
click at [496, 126] on icon "button" at bounding box center [497, 123] width 5 height 5
select select "15"
select select "2"
select select "0"
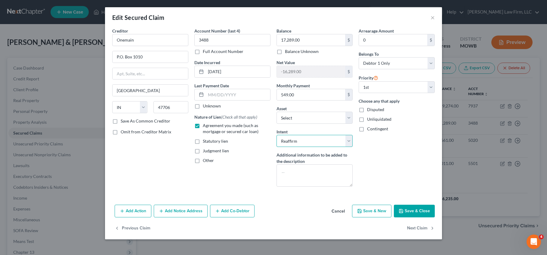
click at [351, 143] on select "Select Surrender Redeem Reaffirm Avoid Other" at bounding box center [314, 141] width 76 height 12
click at [348, 141] on select "Select Surrender Redeem Reaffirm Avoid Other" at bounding box center [314, 141] width 76 height 12
click at [398, 157] on div "Arrearage Amount 0 $ Belongs To * Select Debtor 1 Only Debtor 2 Only Debtor 1 A…" at bounding box center [396, 110] width 82 height 164
click at [432, 20] on button "×" at bounding box center [432, 17] width 4 height 7
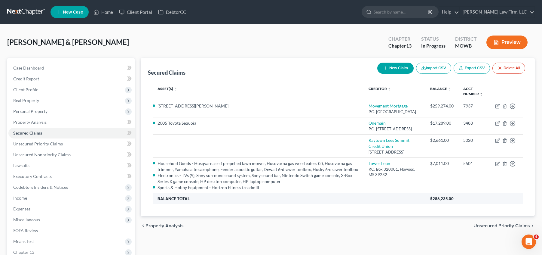
click at [410, 204] on th "Balance Total" at bounding box center [289, 198] width 273 height 11
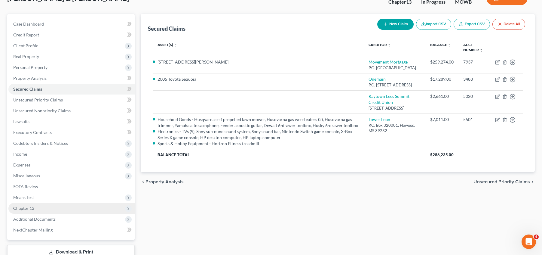
scroll to position [45, 0]
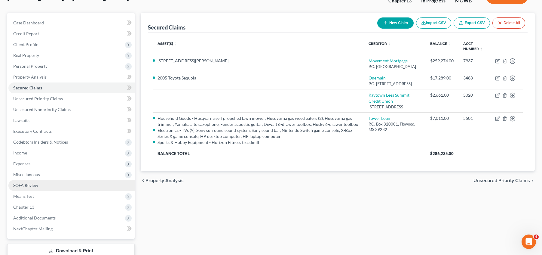
click at [75, 182] on link "SOFA Review" at bounding box center [71, 185] width 126 height 11
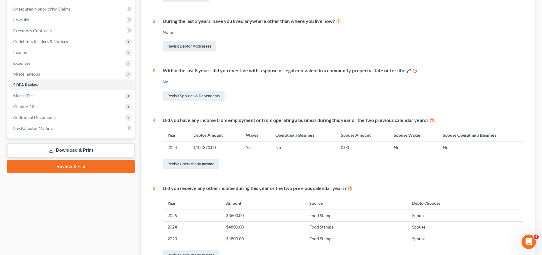
scroll to position [158, 0]
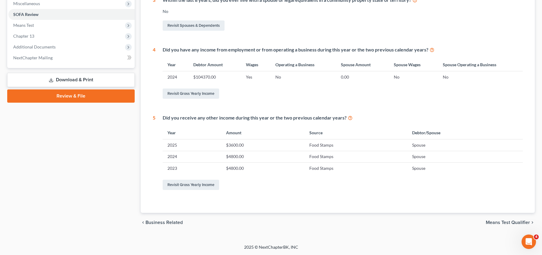
click at [164, 222] on span "Business Related" at bounding box center [164, 222] width 37 height 5
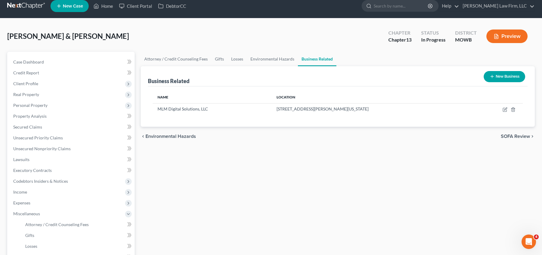
scroll to position [8, 0]
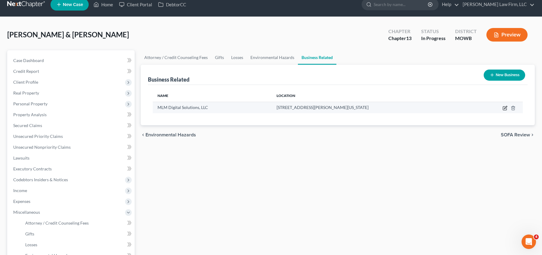
click at [506, 109] on icon "button" at bounding box center [505, 108] width 5 height 5
select select "sole_proprietor"
select select "26"
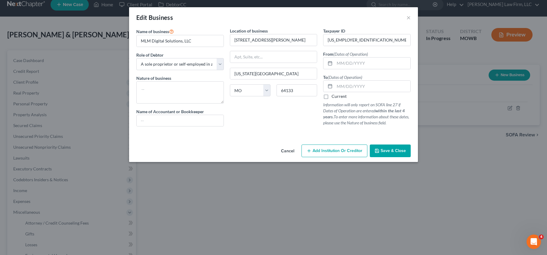
click at [259, 127] on div "Location of business 5508 Harris Avenue Kansas City State AL AK AR AZ CA CO CT …" at bounding box center [274, 79] width 94 height 103
click at [410, 19] on button "×" at bounding box center [408, 17] width 4 height 7
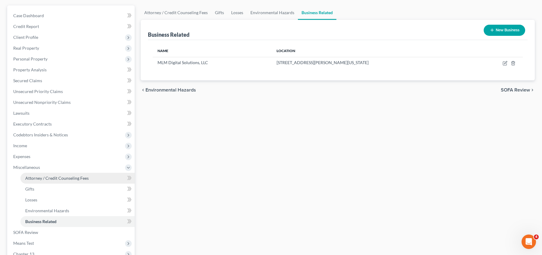
scroll to position [68, 0]
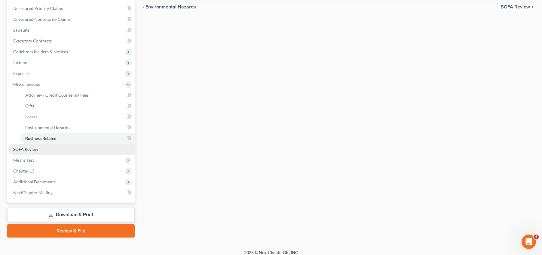
click at [64, 147] on link "SOFA Review" at bounding box center [71, 149] width 126 height 11
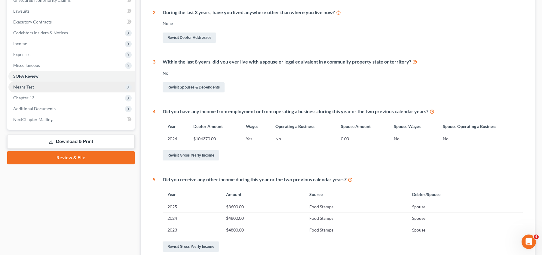
scroll to position [150, 0]
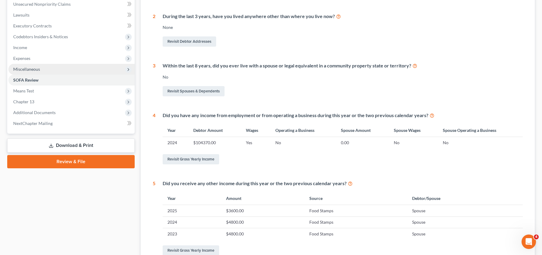
click at [41, 66] on span "Miscellaneous" at bounding box center [71, 69] width 126 height 11
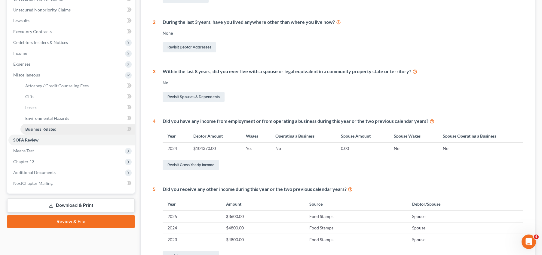
click at [66, 123] on ul "Attorney / Credit Counseling Fees Attorney / Bankruptcy Fees Gifts Losses" at bounding box center [71, 107] width 126 height 54
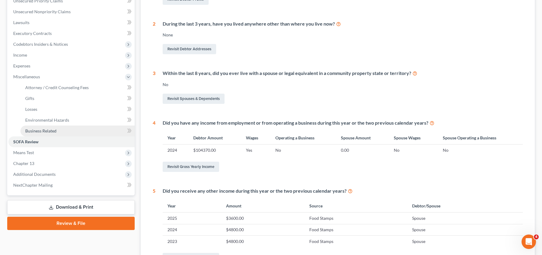
click at [92, 128] on link "Business Related" at bounding box center [77, 130] width 114 height 11
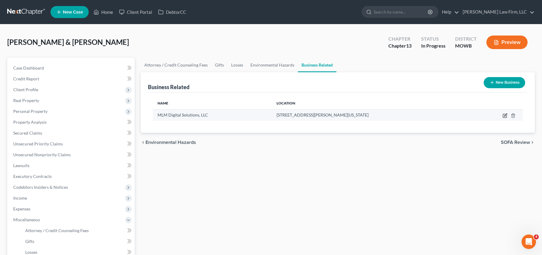
click at [504, 117] on icon "button" at bounding box center [505, 116] width 4 height 4
select select "sole_proprietor"
select select "26"
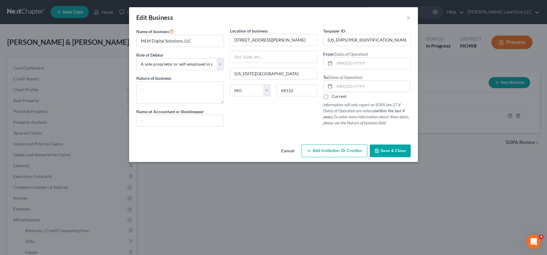
click at [331, 96] on label "Current" at bounding box center [338, 96] width 15 height 6
click at [334, 96] on input "Current" at bounding box center [336, 95] width 4 height 4
checkbox input "true"
click at [362, 64] on input "text" at bounding box center [372, 62] width 76 height 11
type input "10/21/2024"
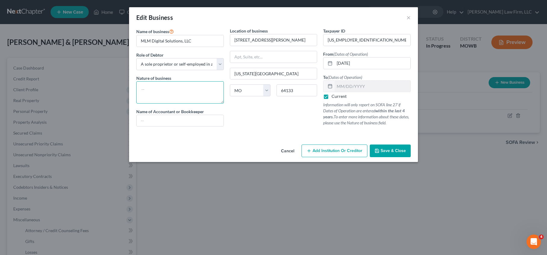
click at [207, 82] on textarea at bounding box center [180, 92] width 88 height 22
drag, startPoint x: 190, startPoint y: 95, endPoint x: 162, endPoint y: 94, distance: 27.7
click at [162, 94] on textarea "Debtor has not conducted business under the above-mentioned LLC" at bounding box center [180, 92] width 88 height 22
click at [202, 95] on textarea "Debtor has not conducted business under the above-mentioned LLC" at bounding box center [180, 92] width 88 height 22
click at [191, 96] on textarea "Debtor has not conducted business under the above-mentioned LLC" at bounding box center [180, 92] width 88 height 22
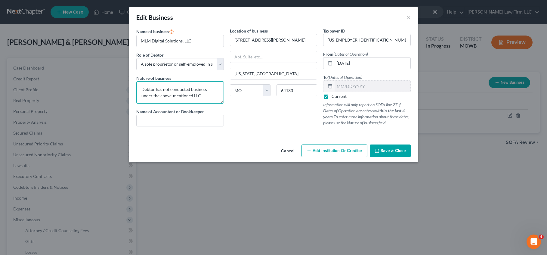
click at [164, 91] on textarea "Debtor has not conducted business under the above-mentioned LLC" at bounding box center [180, 92] width 88 height 22
click at [195, 92] on textarea "Debtor has not conducted business under the above-mentioned LLC" at bounding box center [180, 92] width 88 height 22
type textarea "Debtor has not conducted business under the above-mentioned LLC"
click at [390, 149] on button "Save & Close" at bounding box center [390, 150] width 41 height 13
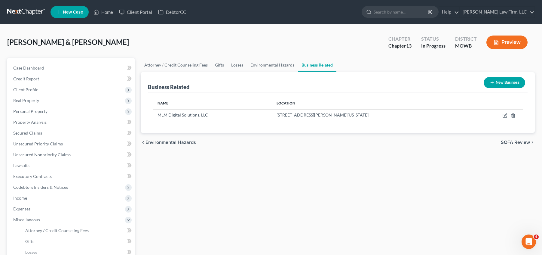
drag, startPoint x: 235, startPoint y: 165, endPoint x: 224, endPoint y: 160, distance: 12.1
click at [235, 165] on div "Attorney / Credit Counseling Fees Gifts Losses Environmental Hazards Business R…" at bounding box center [338, 215] width 400 height 315
click at [26, 11] on link at bounding box center [26, 12] width 38 height 11
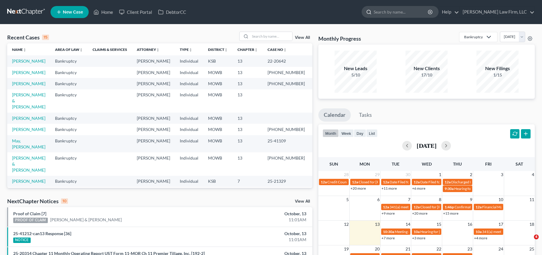
click at [412, 9] on input "search" at bounding box center [401, 11] width 55 height 11
type input "weston"
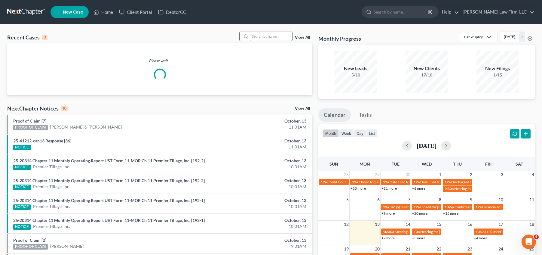
click at [268, 35] on input "search" at bounding box center [271, 36] width 42 height 9
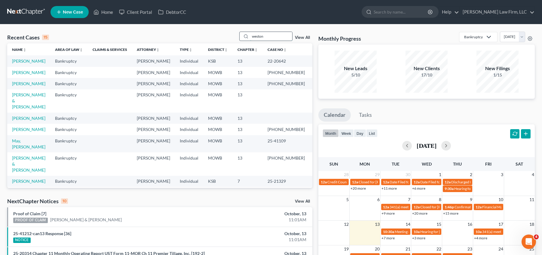
type input "weston"
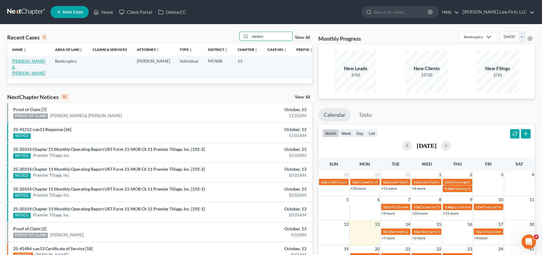
click at [31, 63] on link "[PERSON_NAME] & [PERSON_NAME]" at bounding box center [28, 66] width 33 height 17
select select "4"
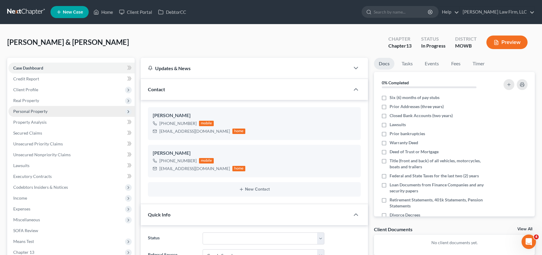
click at [63, 108] on span "Personal Property" at bounding box center [71, 111] width 126 height 11
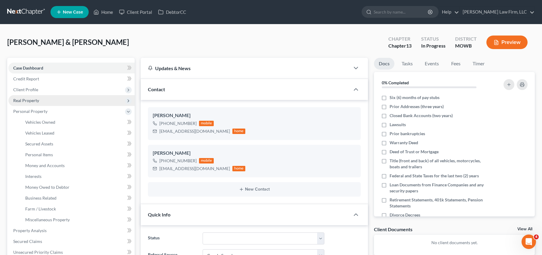
click at [63, 101] on span "Real Property" at bounding box center [71, 100] width 126 height 11
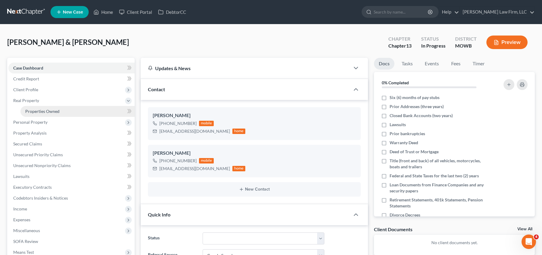
click at [77, 111] on link "Properties Owned" at bounding box center [77, 111] width 114 height 11
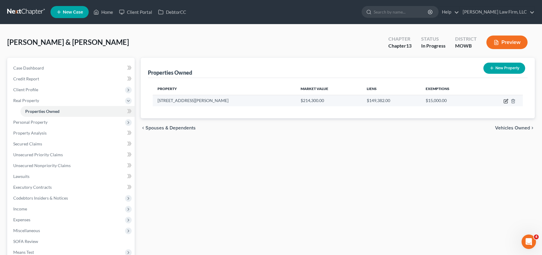
click at [504, 103] on icon "button" at bounding box center [506, 102] width 4 height 4
select select "26"
select select "2"
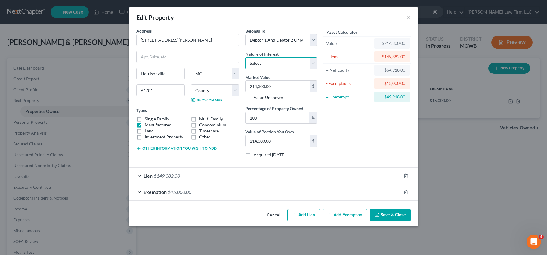
click at [315, 62] on select "Select Fee Simple Joint Tenant Life Estate Equitable Interest Future Interest T…" at bounding box center [281, 63] width 72 height 12
select select "5"
click at [245, 57] on select "Select Fee Simple Joint Tenant Life Estate Equitable Interest Future Interest T…" at bounding box center [281, 63] width 72 height 12
click at [395, 214] on button "Save & Close" at bounding box center [390, 215] width 41 height 13
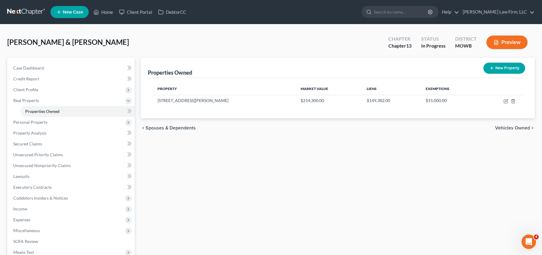
click at [408, 140] on div "Properties Owned New Property Property Market Value Liens Exemptions 1702 Bever…" at bounding box center [338, 194] width 400 height 272
click at [31, 14] on link at bounding box center [26, 12] width 38 height 11
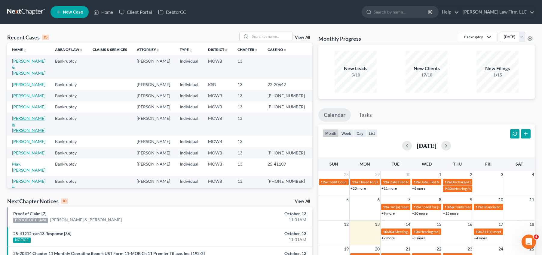
click at [25, 128] on link "[PERSON_NAME] & [PERSON_NAME]" at bounding box center [28, 123] width 33 height 17
select select "4"
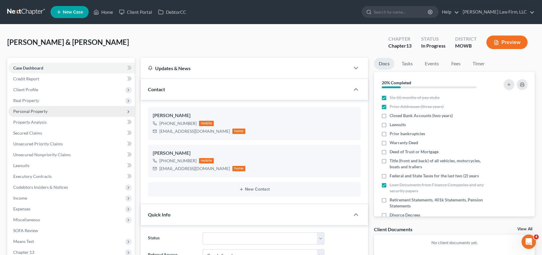
click at [59, 107] on span "Personal Property" at bounding box center [71, 111] width 126 height 11
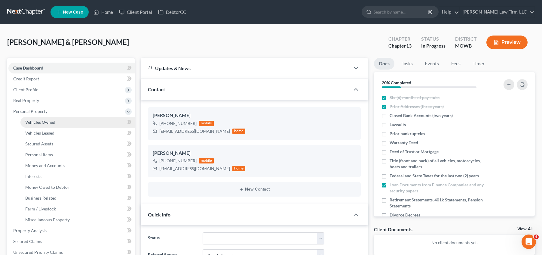
click at [62, 122] on link "Vehicles Owned" at bounding box center [77, 122] width 114 height 11
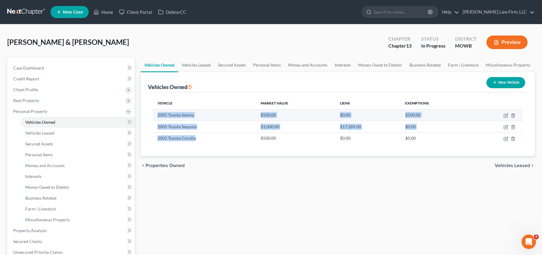
drag, startPoint x: 198, startPoint y: 139, endPoint x: 152, endPoint y: 114, distance: 52.3
click at [153, 114] on tbody "2005 Toyota Sienna $500.00 $0.00 $500.00 2005 Toyota Sequoia $1,000.00 $17,289.…" at bounding box center [338, 126] width 370 height 35
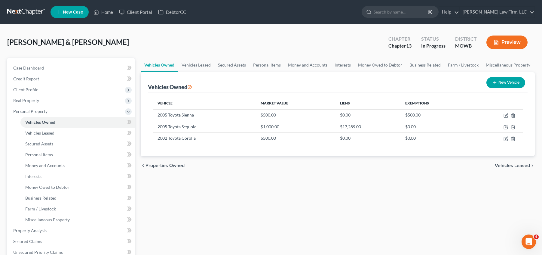
click at [204, 160] on div "chevron_left Properties Owned Vehicles Leased chevron_right" at bounding box center [338, 165] width 394 height 19
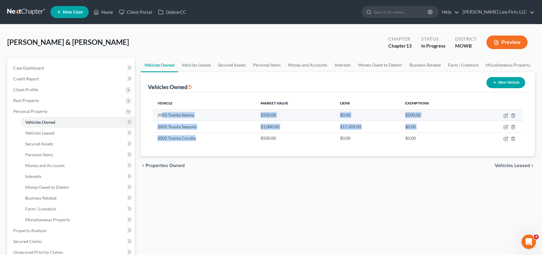
drag, startPoint x: 199, startPoint y: 137, endPoint x: 162, endPoint y: 112, distance: 44.3
click at [163, 113] on tbody "2005 Toyota Sienna $500.00 $0.00 $500.00 2005 Toyota Sequoia $1,000.00 $17,289.…" at bounding box center [338, 126] width 370 height 35
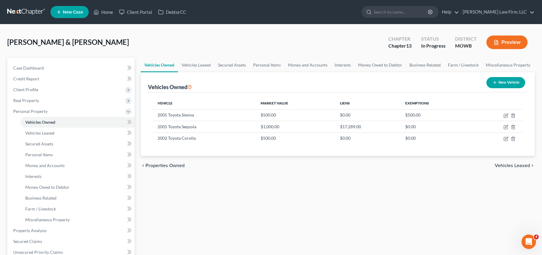
click at [204, 154] on div "Vehicle Market Value Liens Exemptions 2005 Toyota Sienna $500.00 $0.00 $500.00 …" at bounding box center [338, 123] width 380 height 63
click at [24, 11] on link at bounding box center [26, 12] width 38 height 11
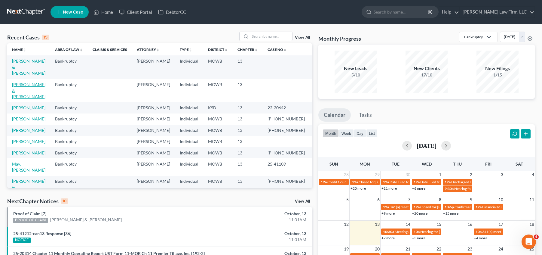
click at [19, 93] on link "[PERSON_NAME] & [PERSON_NAME]" at bounding box center [28, 90] width 33 height 17
select select "4"
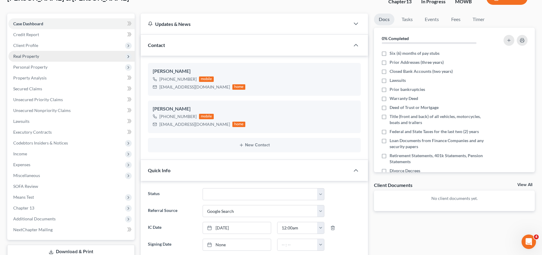
scroll to position [8, 0]
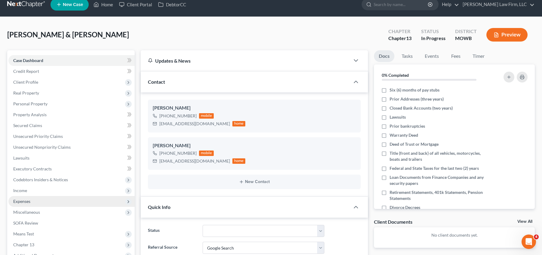
click at [32, 203] on span "Expenses" at bounding box center [71, 201] width 126 height 11
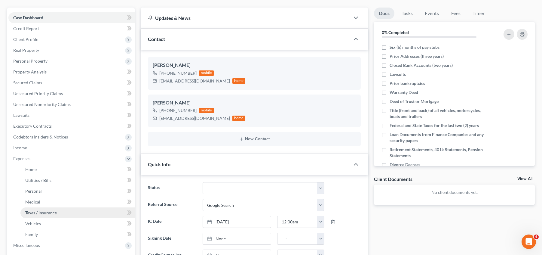
scroll to position [53, 0]
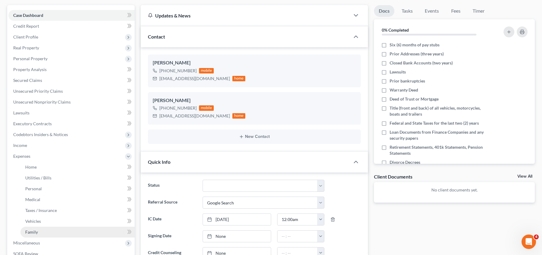
click at [56, 231] on link "Family" at bounding box center [77, 231] width 114 height 11
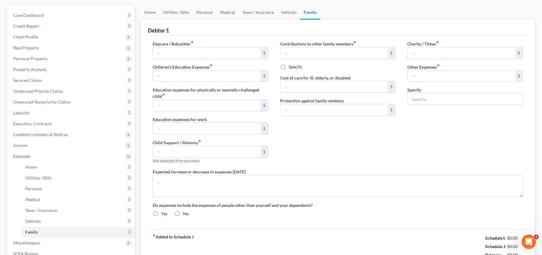
scroll to position [9, 0]
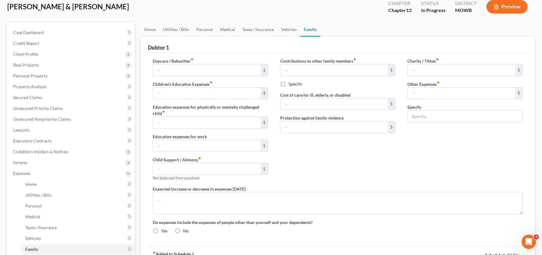
type input "740.00"
type input "100.00"
type input "0.00"
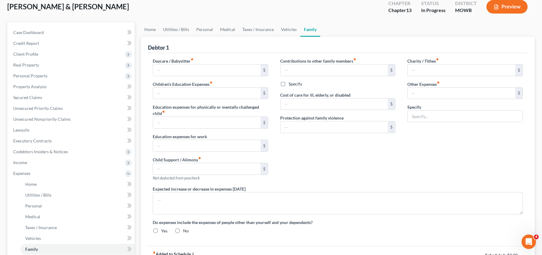
type input "0.00"
radio input "true"
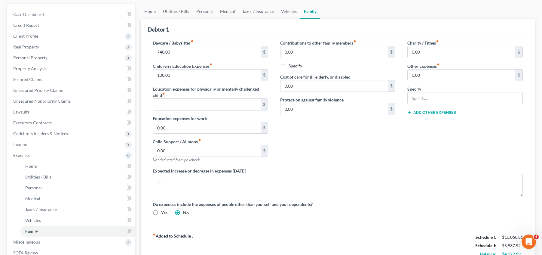
scroll to position [53, 0]
click at [201, 105] on input "text" at bounding box center [207, 105] width 108 height 11
click at [333, 136] on div "Contributions to other family members fiber_manual_record 0.00 $ Specify Cost o…" at bounding box center [337, 105] width 127 height 128
click at [223, 104] on input "text" at bounding box center [207, 105] width 108 height 11
drag, startPoint x: 319, startPoint y: 140, endPoint x: 287, endPoint y: 125, distance: 35.4
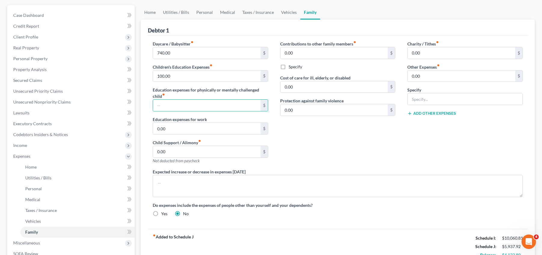
click at [319, 140] on div "Contributions to other family members fiber_manual_record 0.00 $ Specify Cost o…" at bounding box center [337, 105] width 127 height 128
click at [220, 108] on input "text" at bounding box center [207, 105] width 108 height 11
drag, startPoint x: 341, startPoint y: 163, endPoint x: 335, endPoint y: 159, distance: 7.4
click at [339, 163] on div "Contributions to other family members fiber_manual_record 0.00 $ Specify Cost o…" at bounding box center [337, 105] width 127 height 128
click at [56, 220] on link "Vehicles" at bounding box center [77, 221] width 114 height 11
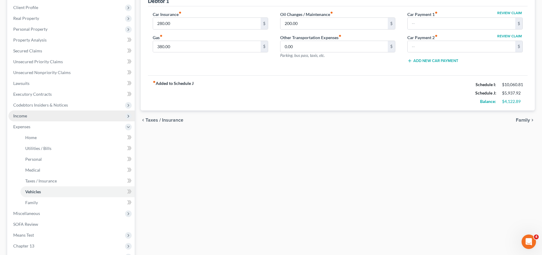
scroll to position [83, 0]
drag, startPoint x: 43, startPoint y: 133, endPoint x: 123, endPoint y: 118, distance: 81.0
click at [44, 133] on link "Home" at bounding box center [77, 136] width 114 height 11
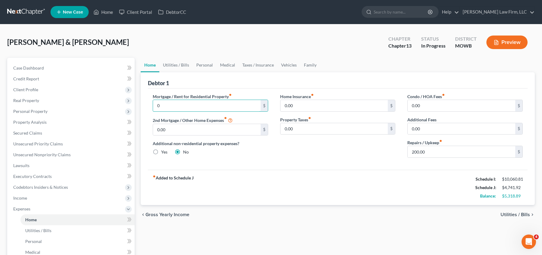
type input "0"
click at [303, 197] on div "fiber_manual_record Added to Schedule J Schedule I: $10,060.81 Schedule J: $4,7…" at bounding box center [338, 187] width 380 height 35
click at [65, 226] on link "Utilities / Bills" at bounding box center [77, 230] width 114 height 11
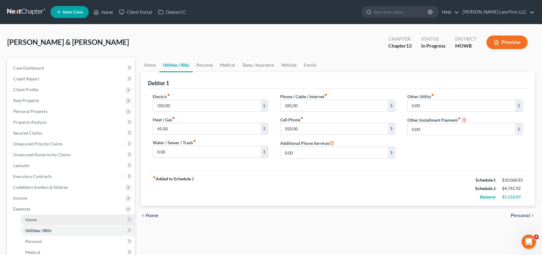
click at [72, 222] on link "Home" at bounding box center [77, 219] width 114 height 11
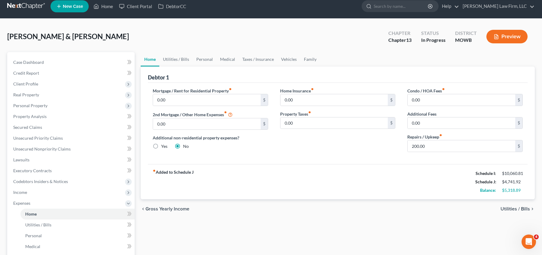
scroll to position [8, 0]
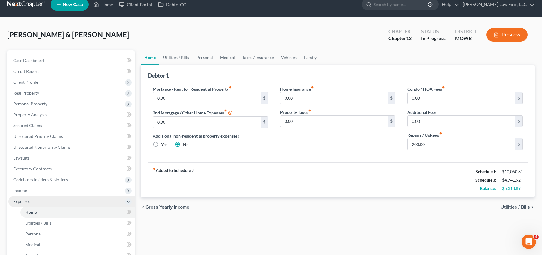
click at [31, 198] on span "Expenses" at bounding box center [71, 201] width 126 height 11
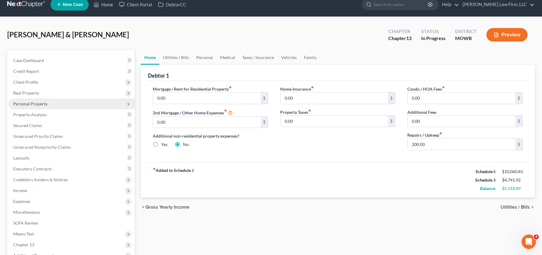
click at [60, 101] on span "Personal Property" at bounding box center [71, 103] width 126 height 11
click at [78, 108] on span "Personal Property" at bounding box center [71, 103] width 126 height 11
click at [83, 117] on link "Property Analysis" at bounding box center [71, 114] width 126 height 11
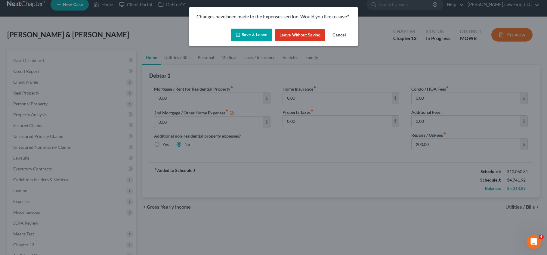
click at [342, 34] on button "Cancel" at bounding box center [338, 35] width 23 height 12
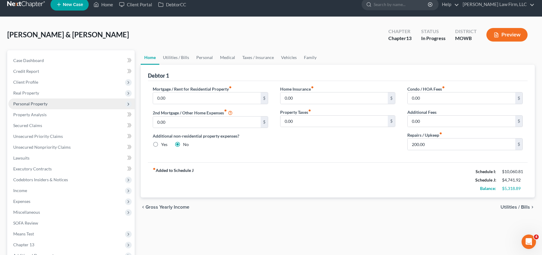
click at [76, 102] on span "Personal Property" at bounding box center [71, 103] width 126 height 11
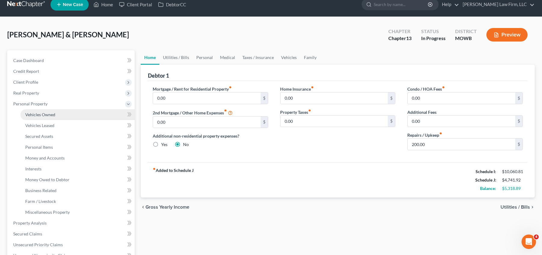
click at [81, 115] on link "Vehicles Owned" at bounding box center [77, 114] width 114 height 11
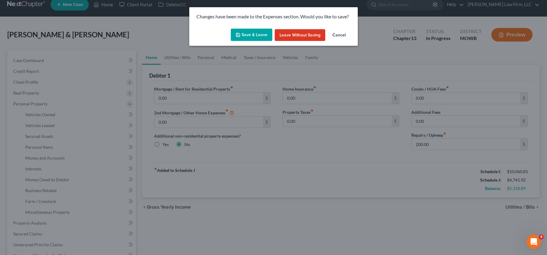
click at [260, 33] on button "Save & Leave" at bounding box center [251, 35] width 41 height 13
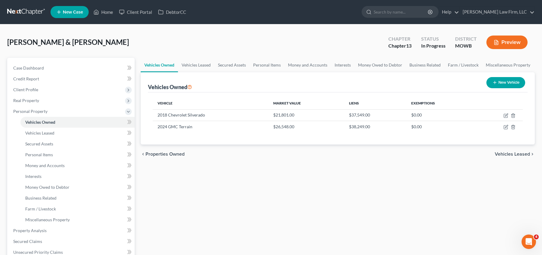
click at [23, 14] on link at bounding box center [26, 12] width 38 height 11
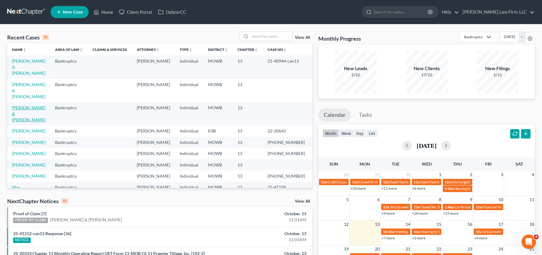
click at [26, 105] on link "[PERSON_NAME] & [PERSON_NAME]" at bounding box center [28, 113] width 33 height 17
select select "4"
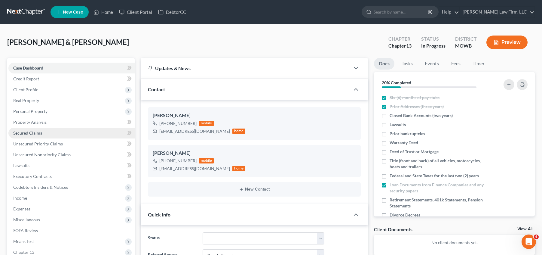
click at [72, 135] on link "Secured Claims" at bounding box center [71, 132] width 126 height 11
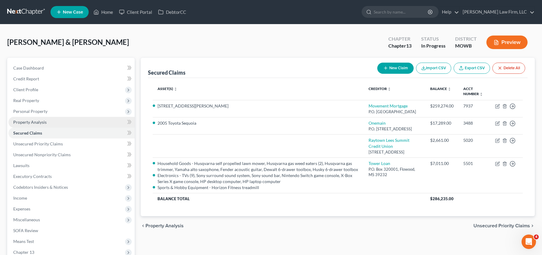
click at [47, 121] on link "Property Analysis" at bounding box center [71, 122] width 126 height 11
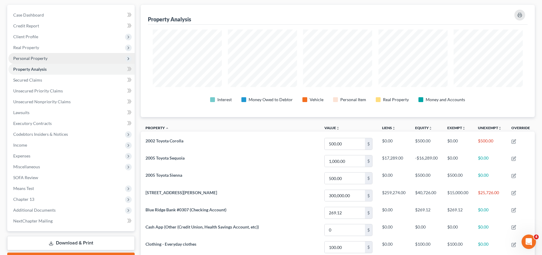
scroll to position [53, 0]
click at [35, 57] on span "Personal Property" at bounding box center [30, 58] width 34 height 5
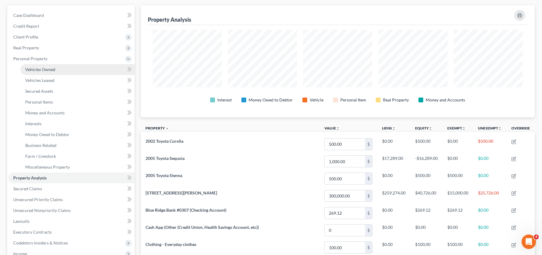
click at [60, 68] on link "Vehicles Owned" at bounding box center [77, 69] width 114 height 11
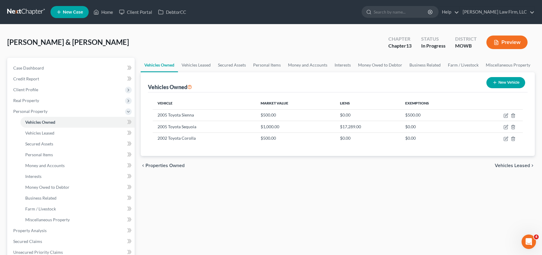
click at [511, 84] on button "New Vehicle" at bounding box center [506, 82] width 39 height 11
select select "0"
select select "2"
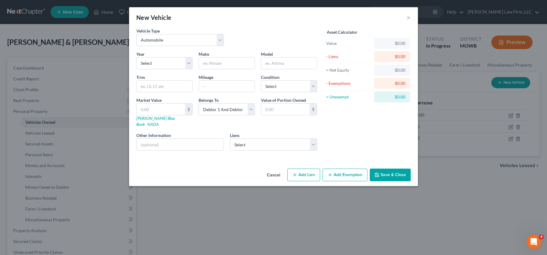
click at [277, 169] on button "Cancel" at bounding box center [273, 175] width 23 height 12
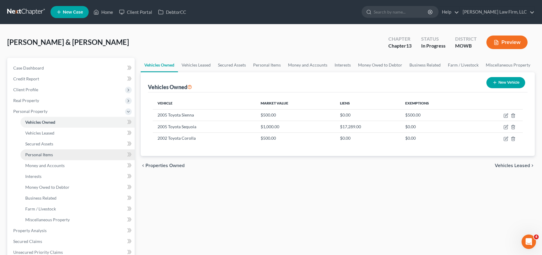
click at [73, 152] on link "Personal Items" at bounding box center [77, 154] width 114 height 11
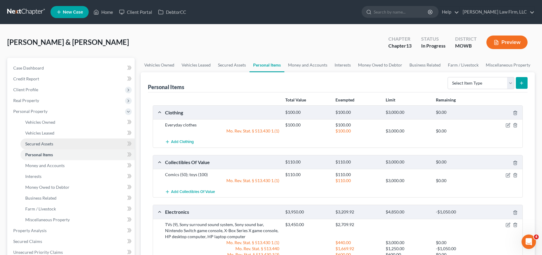
click at [76, 141] on link "Secured Assets" at bounding box center [77, 143] width 114 height 11
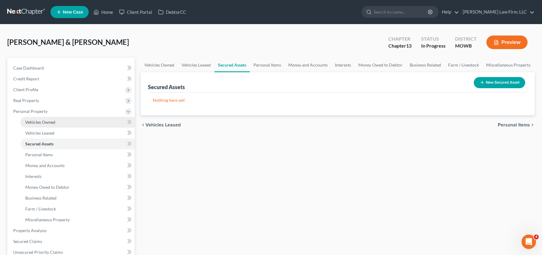
click at [57, 118] on link "Vehicles Owned" at bounding box center [77, 122] width 114 height 11
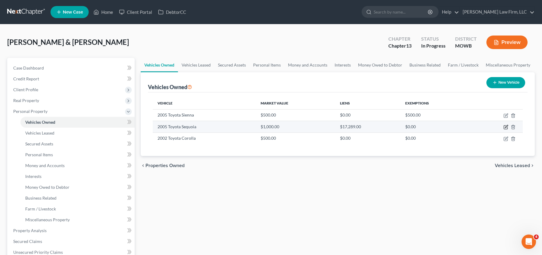
click at [506, 126] on icon "button" at bounding box center [506, 126] width 5 height 5
select select "0"
select select "21"
select select "3"
select select "2"
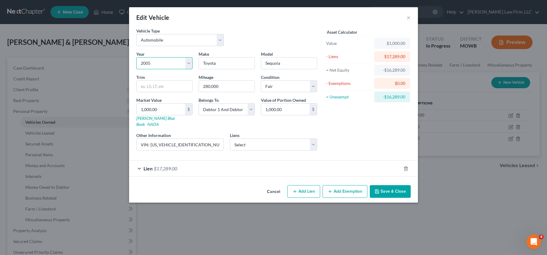
click at [166, 63] on select "Select 2026 2025 2024 2023 2022 2021 2020 2019 2018 2017 2016 2015 2014 2013 20…" at bounding box center [164, 63] width 56 height 12
select select "20"
click at [136, 57] on select "Select 2026 2025 2024 2023 2022 2021 2020 2019 2018 2017 2016 2015 2014 2013 20…" at bounding box center [164, 63] width 56 height 12
click at [151, 165] on span "Lien" at bounding box center [147, 168] width 9 height 6
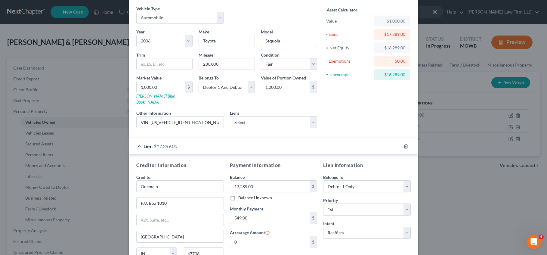
scroll to position [23, 0]
click at [404, 226] on select "Select Surrender Redeem Reaffirm Avoid Other" at bounding box center [367, 232] width 88 height 12
select select "4"
click at [323, 226] on select "Select Surrender Redeem Reaffirm Avoid Other" at bounding box center [367, 232] width 88 height 12
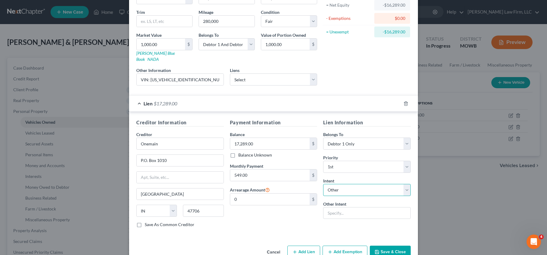
scroll to position [68, 0]
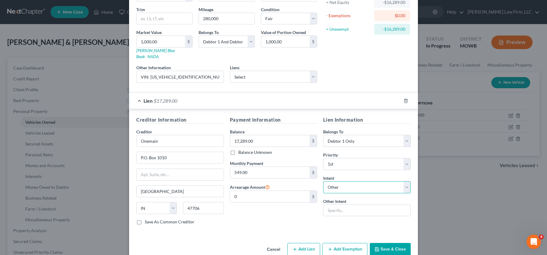
click at [406, 181] on select "Select Surrender Redeem Reaffirm Avoid Other" at bounding box center [367, 187] width 88 height 12
click at [323, 181] on select "Select Surrender Redeem Reaffirm Avoid Other" at bounding box center [367, 187] width 88 height 12
click at [405, 181] on select "Select Surrender Redeem Reaffirm Avoid Other" at bounding box center [367, 187] width 88 height 12
select select "3"
click at [323, 181] on select "Select Surrender Redeem Reaffirm Avoid Other" at bounding box center [367, 187] width 88 height 12
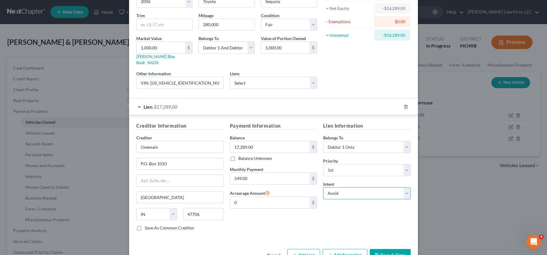
scroll to position [60, 0]
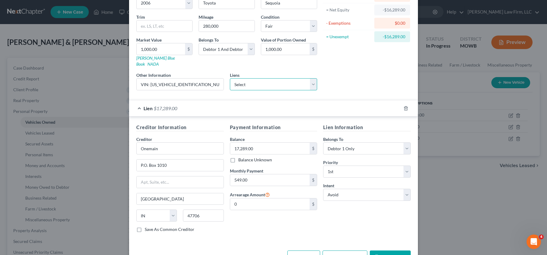
click at [312, 78] on select "Select Raytown Lees Summit Credit Union - $2,661.00" at bounding box center [274, 84] width 88 height 12
click at [339, 74] on div "Asset Calculator Value $1,000.00 - Liens $17,289.00 = Net Equity -$16,289.00 - …" at bounding box center [367, 31] width 94 height 127
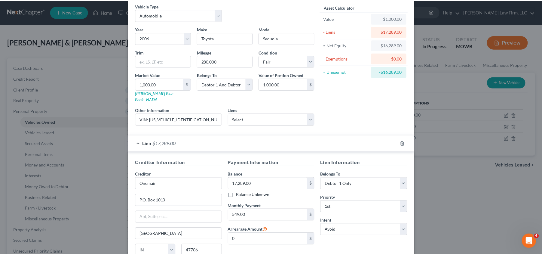
scroll to position [74, 0]
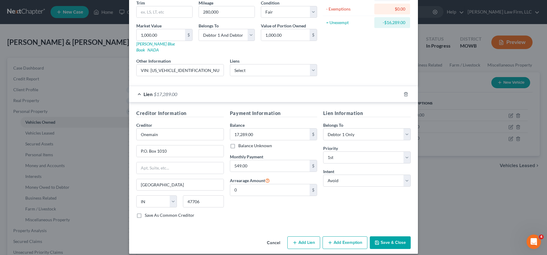
click at [388, 236] on button "Save & Close" at bounding box center [390, 242] width 41 height 13
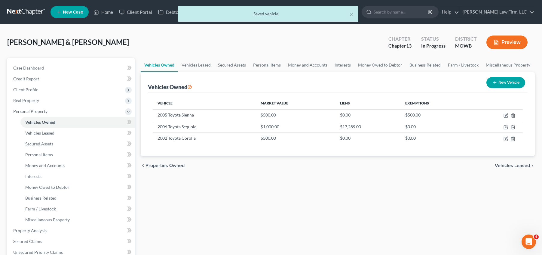
click at [507, 85] on button "New Vehicle" at bounding box center [506, 82] width 39 height 11
select select "0"
select select "2"
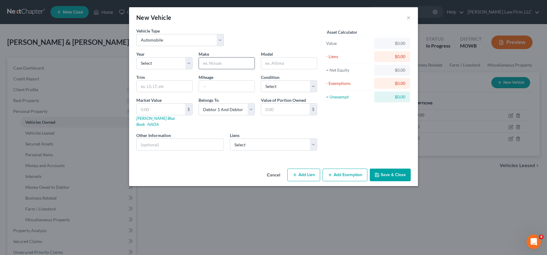
click at [228, 60] on input "text" at bounding box center [227, 62] width 56 height 11
type input "Toyota"
drag, startPoint x: 284, startPoint y: 57, endPoint x: 286, endPoint y: 61, distance: 4.1
click at [284, 57] on input "text" at bounding box center [289, 62] width 56 height 11
type input "c"
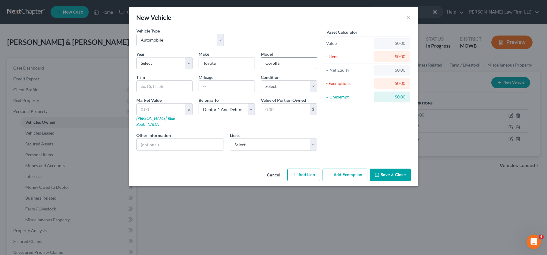
type input "Corolla"
click at [303, 85] on select "Select Excellent Very Good Good Fair Poor" at bounding box center [289, 86] width 56 height 12
click at [312, 86] on select "Select Excellent Very Good Good Fair Poor" at bounding box center [289, 86] width 56 height 12
click at [188, 65] on select "Select 2026 2025 2024 2023 2022 2021 2020 2019 2018 2017 2016 2015 2014 2013 20…" at bounding box center [164, 63] width 56 height 12
select select "11"
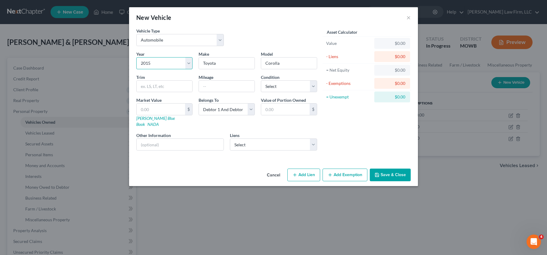
click at [136, 57] on select "Select 2026 2025 2024 2023 2022 2021 2020 2019 2018 2017 2016 2015 2014 2013 20…" at bounding box center [164, 63] width 56 height 12
click at [392, 168] on button "Save & Close" at bounding box center [390, 174] width 41 height 13
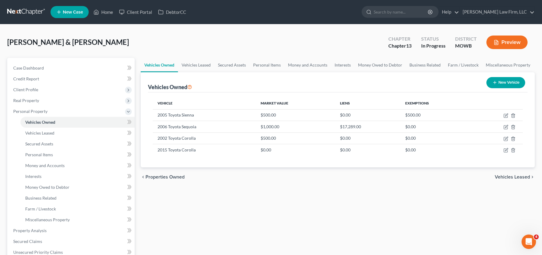
click at [30, 12] on link at bounding box center [26, 12] width 38 height 11
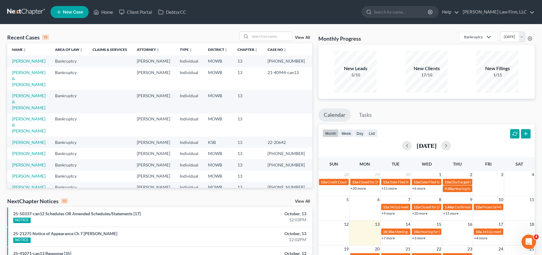
click at [37, 9] on link at bounding box center [26, 12] width 38 height 11
click at [26, 12] on link at bounding box center [26, 12] width 38 height 11
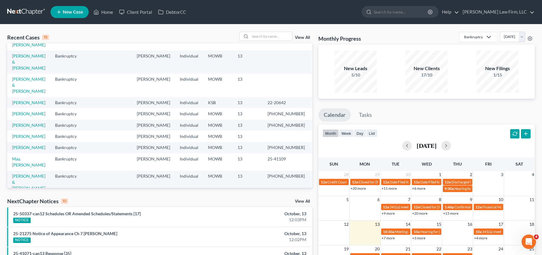
scroll to position [105, 0]
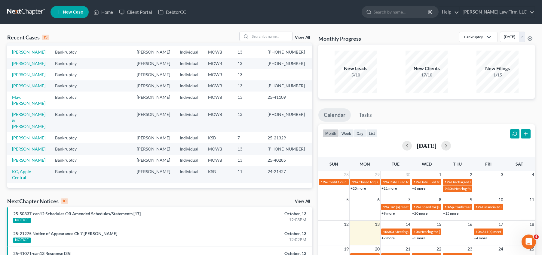
click at [19, 140] on link "[PERSON_NAME]" at bounding box center [28, 137] width 33 height 5
select select "4"
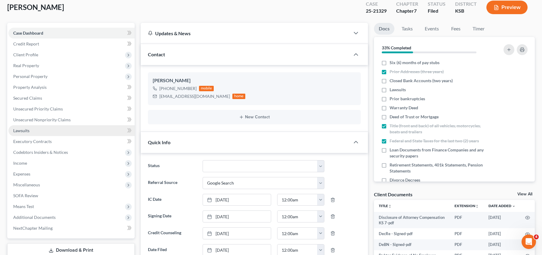
scroll to position [12, 0]
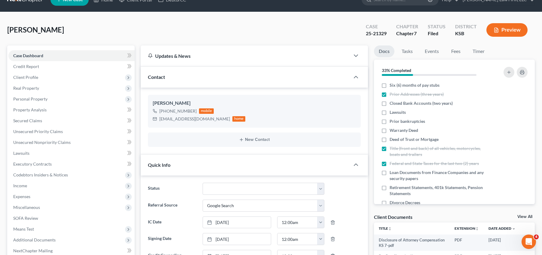
click at [23, 4] on link at bounding box center [26, -1] width 38 height 11
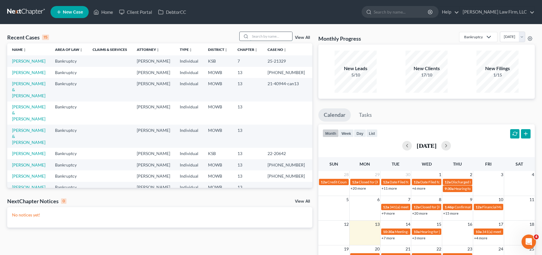
click at [269, 38] on input "search" at bounding box center [271, 36] width 42 height 9
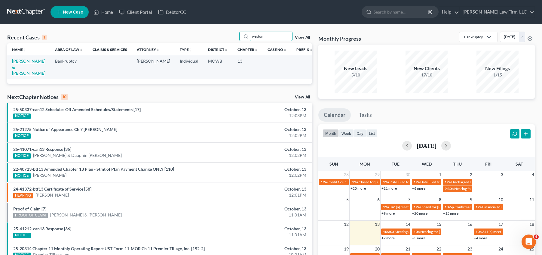
type input "weston"
click at [26, 65] on link "[PERSON_NAME] & [PERSON_NAME]" at bounding box center [28, 66] width 33 height 17
select select "4"
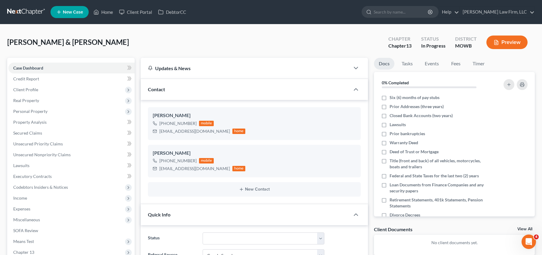
click at [502, 45] on button "Preview" at bounding box center [507, 42] width 41 height 14
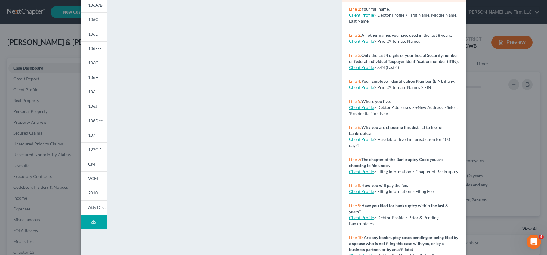
scroll to position [84, 0]
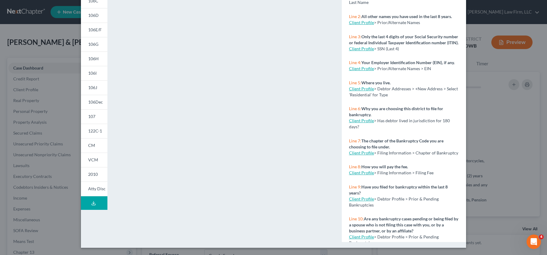
click at [89, 206] on button "Download Draft" at bounding box center [94, 203] width 26 height 14
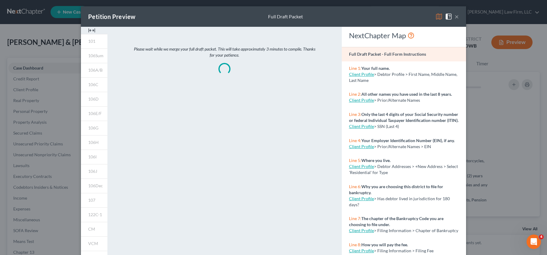
scroll to position [0, 0]
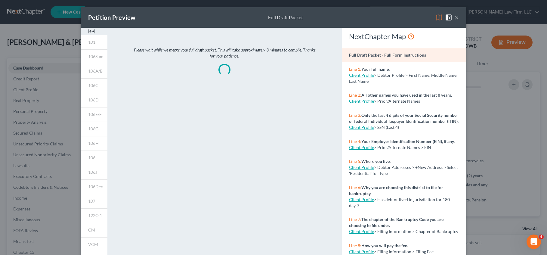
click at [455, 17] on button "×" at bounding box center [456, 17] width 4 height 7
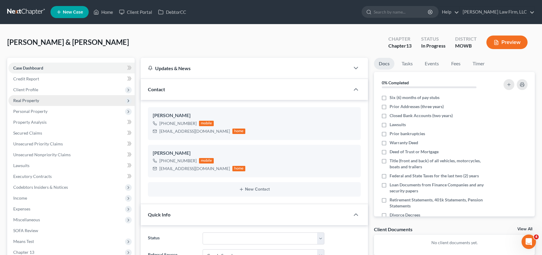
click at [51, 99] on span "Real Property" at bounding box center [71, 100] width 126 height 11
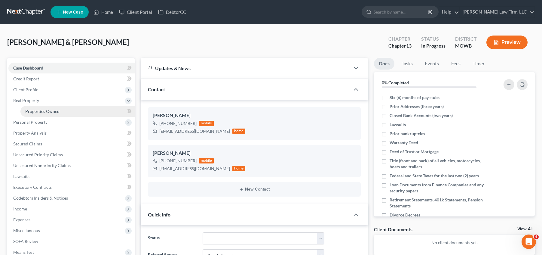
click at [65, 110] on link "Properties Owned" at bounding box center [77, 111] width 114 height 11
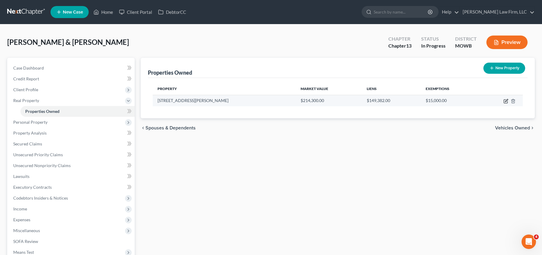
click at [508, 101] on icon "button" at bounding box center [506, 101] width 5 height 5
select select "26"
select select "2"
select select "5"
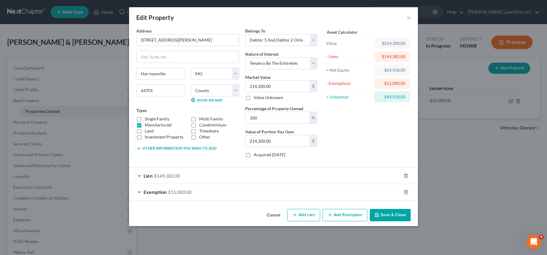
click at [160, 190] on span "Exemption" at bounding box center [154, 192] width 23 height 6
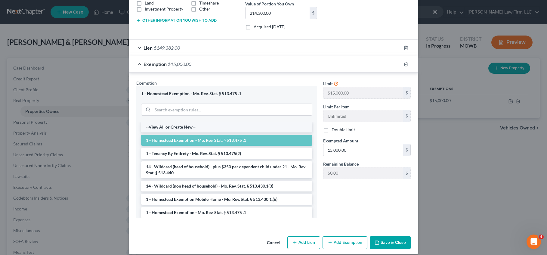
scroll to position [126, 0]
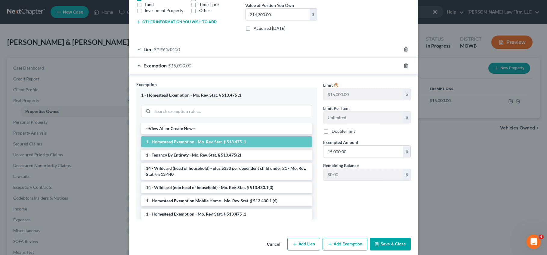
click at [338, 240] on button "Add Exemption" at bounding box center [344, 244] width 45 height 13
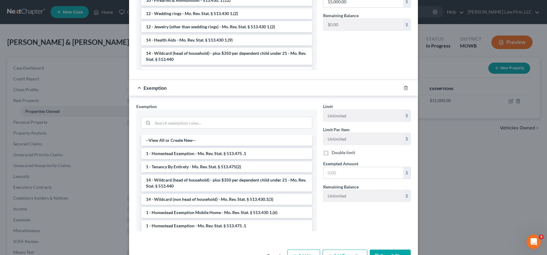
scroll to position [277, 0]
click at [225, 180] on li "14 - Wildcard (head of household) - plus $350 per dependent child under 21 - Mo…" at bounding box center [226, 182] width 171 height 17
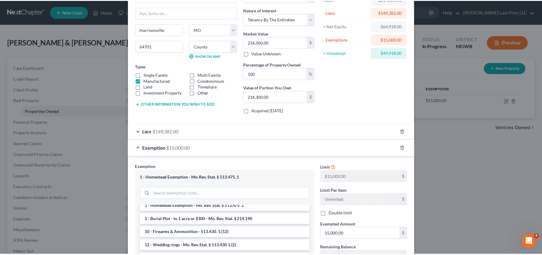
scroll to position [0, 0]
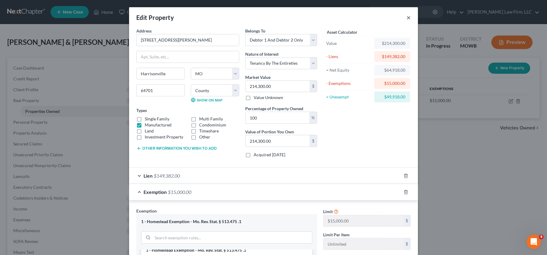
click at [406, 20] on button "×" at bounding box center [408, 17] width 4 height 7
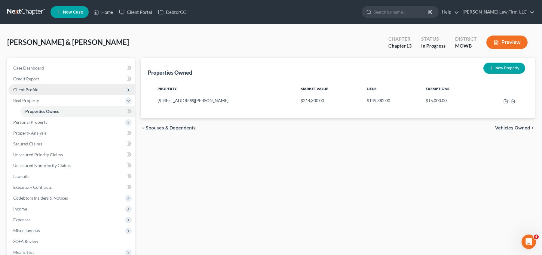
click at [46, 88] on span "Client Profile" at bounding box center [71, 89] width 126 height 11
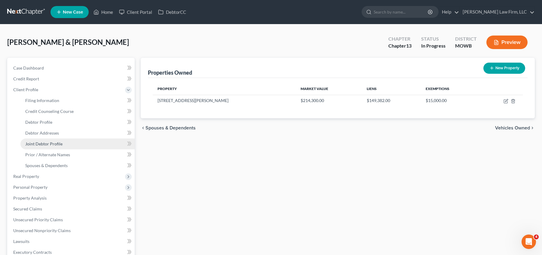
click at [72, 143] on link "Joint Debtor Profile" at bounding box center [77, 143] width 114 height 11
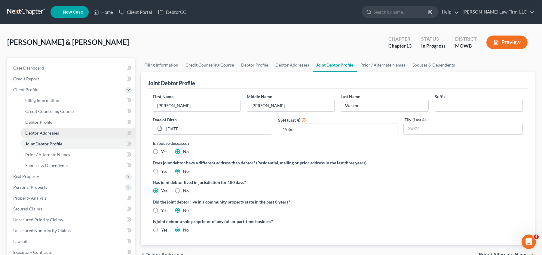
click at [72, 133] on link "Debtor Addresses" at bounding box center [77, 132] width 114 height 11
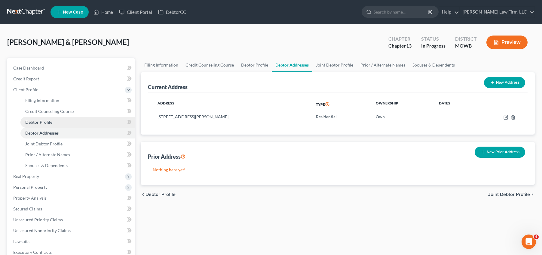
click at [66, 122] on link "Debtor Profile" at bounding box center [77, 122] width 114 height 11
select select "1"
select select "4"
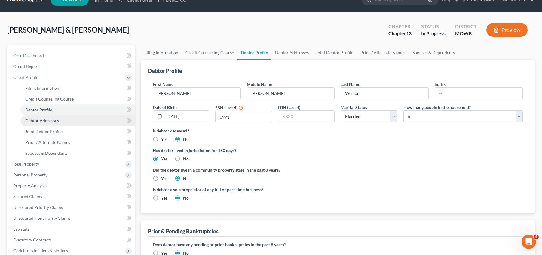
scroll to position [12, 0]
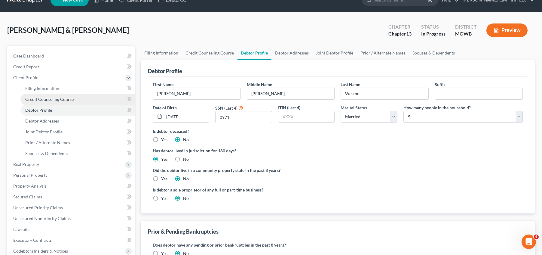
click at [54, 101] on span "Credit Counseling Course" at bounding box center [49, 99] width 48 height 5
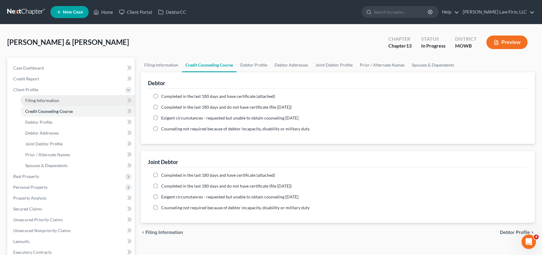
click at [57, 97] on link "Filing Information" at bounding box center [77, 100] width 114 height 11
select select "1"
select select "3"
select select "26"
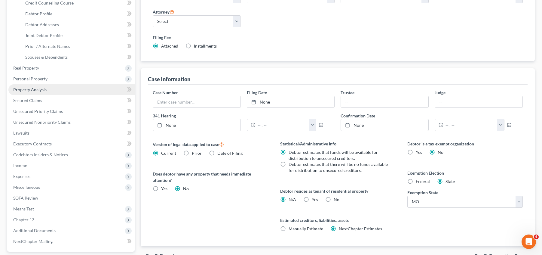
scroll to position [65, 0]
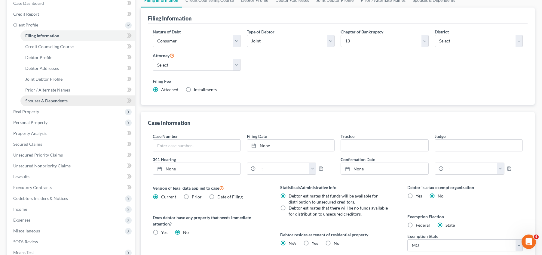
click at [49, 99] on span "Spouses & Dependents" at bounding box center [46, 100] width 42 height 5
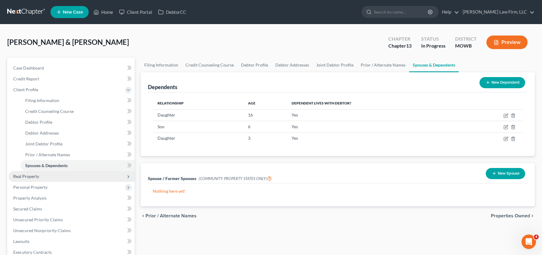
click at [69, 180] on span "Real Property" at bounding box center [71, 176] width 126 height 11
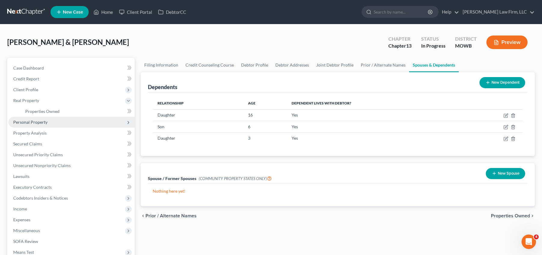
click at [45, 121] on span "Personal Property" at bounding box center [30, 121] width 34 height 5
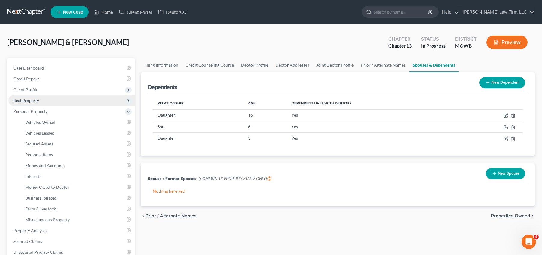
click at [38, 100] on span "Real Property" at bounding box center [26, 100] width 26 height 5
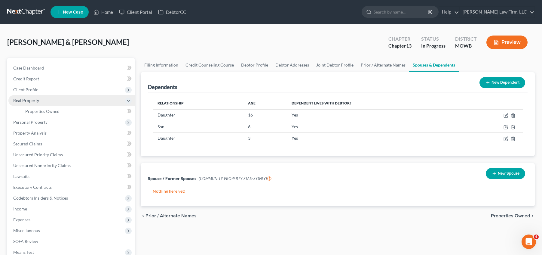
click at [48, 105] on span "Real Property" at bounding box center [71, 100] width 126 height 11
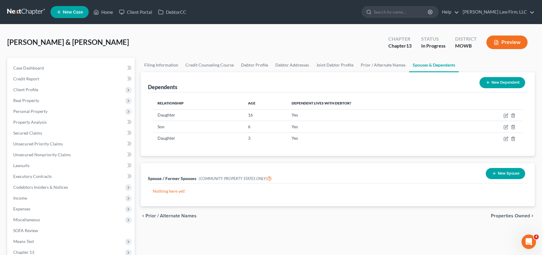
click at [50, 109] on span "Personal Property" at bounding box center [71, 111] width 126 height 11
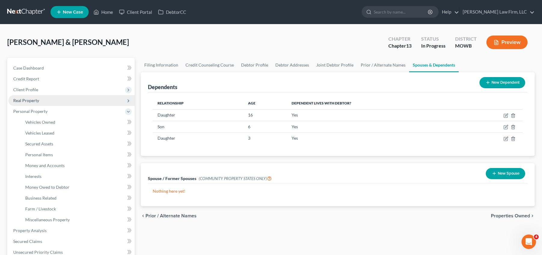
click at [45, 99] on span "Real Property" at bounding box center [71, 100] width 126 height 11
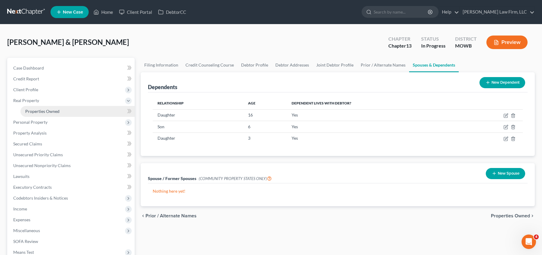
drag, startPoint x: 56, startPoint y: 110, endPoint x: 63, endPoint y: 110, distance: 7.2
click at [56, 110] on span "Properties Owned" at bounding box center [42, 111] width 34 height 5
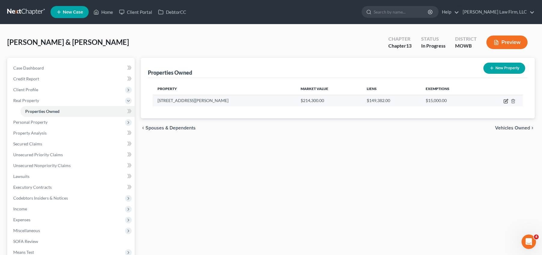
click at [505, 100] on icon "button" at bounding box center [506, 101] width 5 height 5
select select "26"
select select "18"
select select "2"
select select "5"
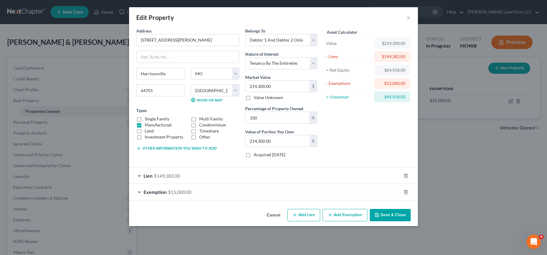
click at [352, 214] on button "Add Exemption" at bounding box center [344, 215] width 45 height 13
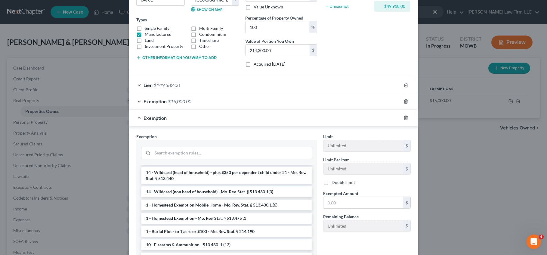
scroll to position [135, 0]
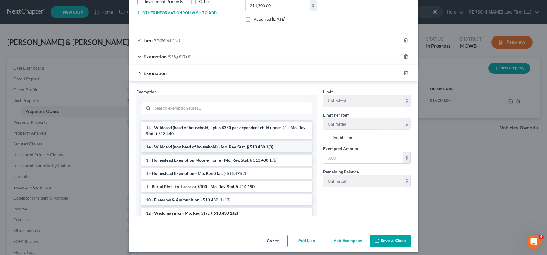
click at [238, 150] on li "14 - Wildcard (non head of household) - Mo. Rev. Stat. § 513.430.1(3)" at bounding box center [226, 146] width 171 height 11
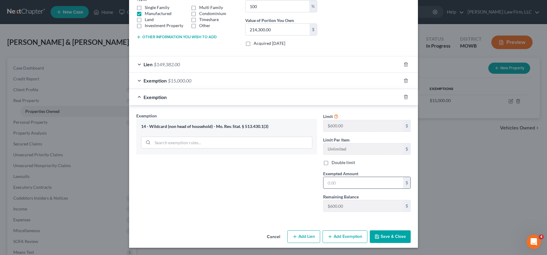
click at [340, 180] on input "text" at bounding box center [363, 182] width 80 height 11
type input "600"
click at [260, 178] on div "Exemption Set must be selected for CA. Exemption * 14 - Wildcard (non head of h…" at bounding box center [226, 164] width 187 height 104
click at [391, 235] on button "Save & Close" at bounding box center [390, 236] width 41 height 13
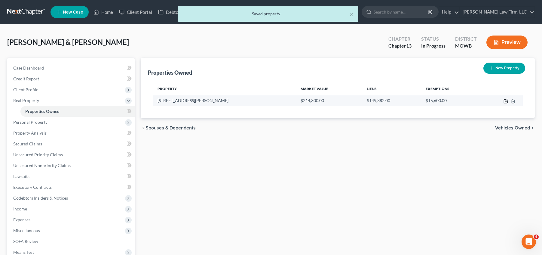
click at [506, 100] on icon "button" at bounding box center [506, 102] width 4 height 4
select select "26"
select select "18"
select select "2"
select select "5"
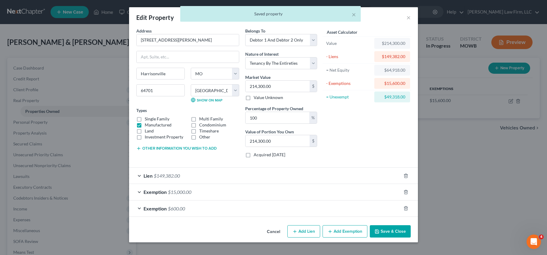
click at [351, 232] on button "Add Exemption" at bounding box center [344, 231] width 45 height 13
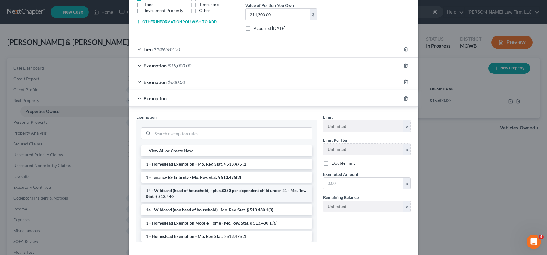
scroll to position [128, 0]
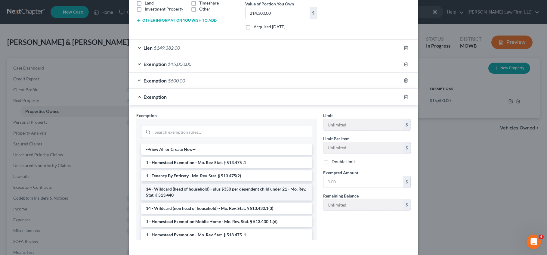
click at [224, 194] on li "14 - Wildcard (head of household) - plus $350 per dependent child under 21 - Mo…" at bounding box center [226, 191] width 171 height 17
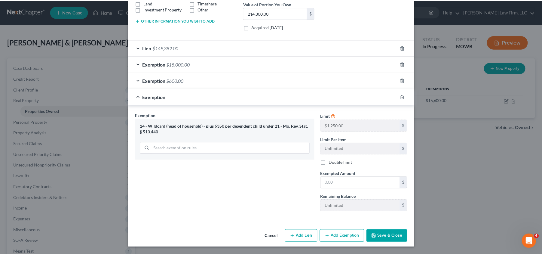
scroll to position [127, 0]
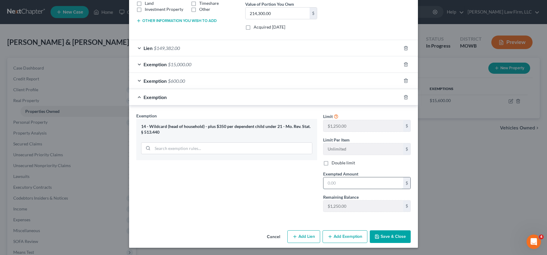
click at [352, 181] on input "text" at bounding box center [363, 182] width 80 height 11
type input "2,300"
click at [283, 189] on div "Exemption Set must be selected for CA. Exemption * 14 - Wildcard (head of house…" at bounding box center [226, 164] width 187 height 104
click at [386, 236] on button "Save & Close" at bounding box center [390, 236] width 41 height 13
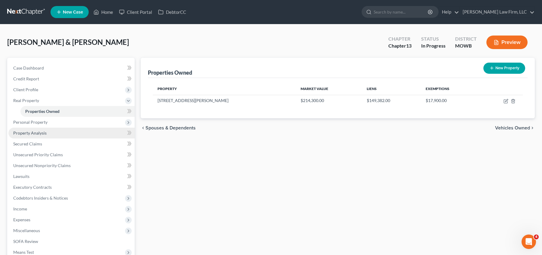
click at [68, 132] on link "Property Analysis" at bounding box center [71, 132] width 126 height 11
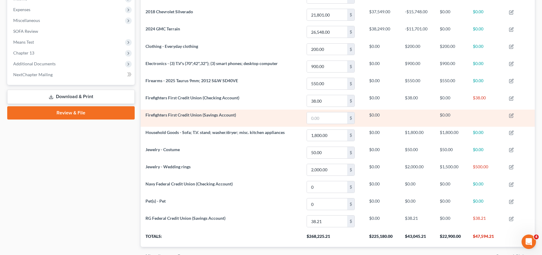
scroll to position [203, 0]
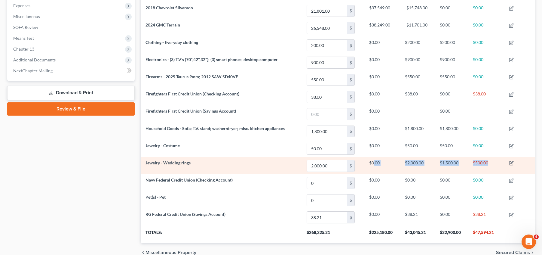
drag, startPoint x: 491, startPoint y: 163, endPoint x: 373, endPoint y: 161, distance: 118.2
click at [373, 161] on tr "Jewelry - Wedding rings 2,000.00 $ $0.00 $2,000.00 $1,500.00 $500.00" at bounding box center [338, 165] width 394 height 17
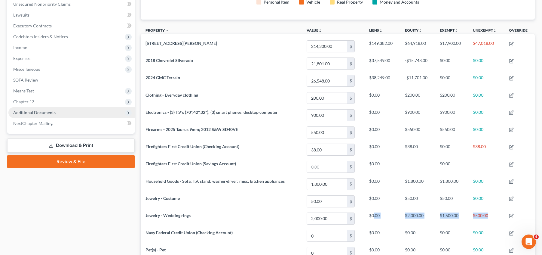
scroll to position [120, 0]
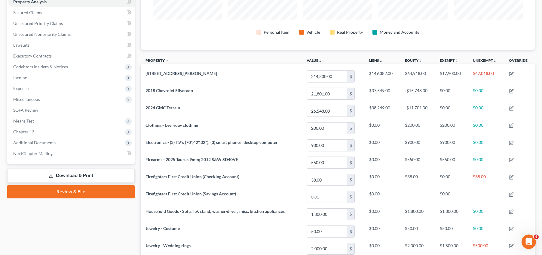
click at [467, 54] on div "Property Analysis Personal Item Vehicle Real Property Money and Accounts Proper…" at bounding box center [338, 131] width 394 height 388
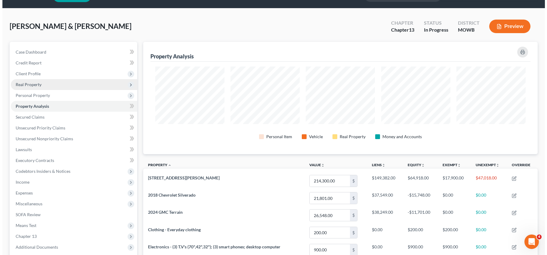
scroll to position [15, 0]
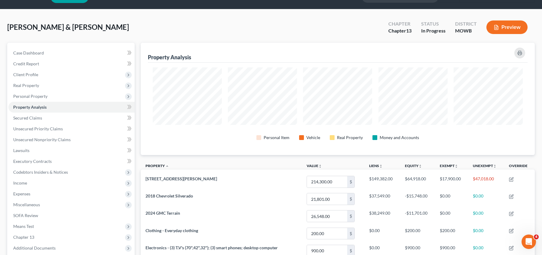
click at [511, 23] on button "Preview" at bounding box center [507, 27] width 41 height 14
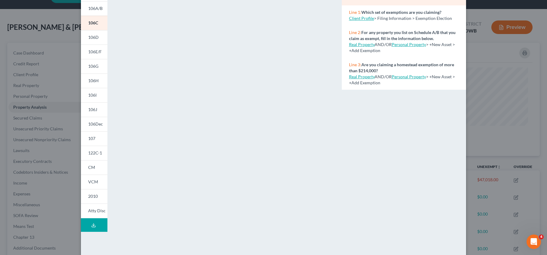
scroll to position [62, 0]
click at [92, 223] on icon at bounding box center [93, 225] width 5 height 5
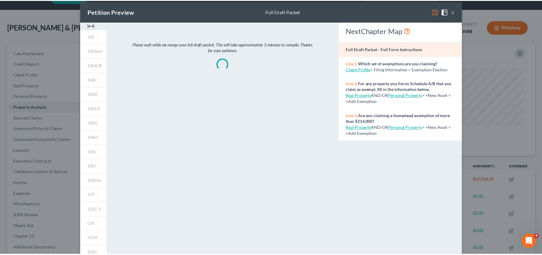
scroll to position [0, 0]
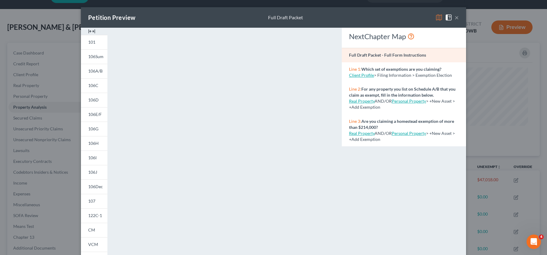
click at [456, 17] on button "×" at bounding box center [456, 17] width 4 height 7
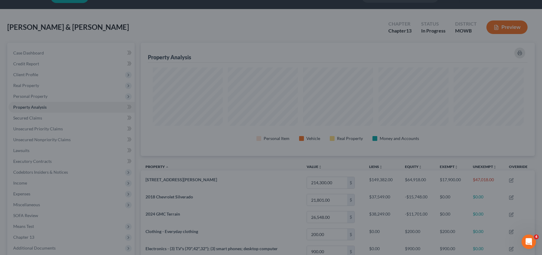
scroll to position [300584, 300302]
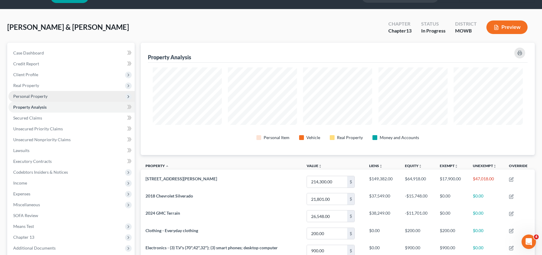
click at [64, 97] on span "Personal Property" at bounding box center [71, 96] width 126 height 11
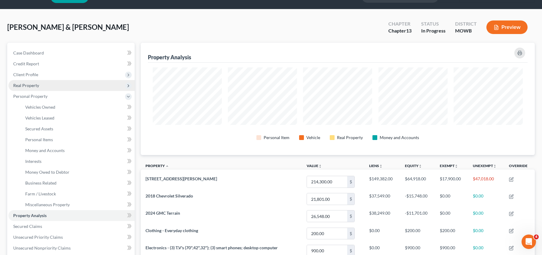
click at [53, 84] on span "Real Property" at bounding box center [71, 85] width 126 height 11
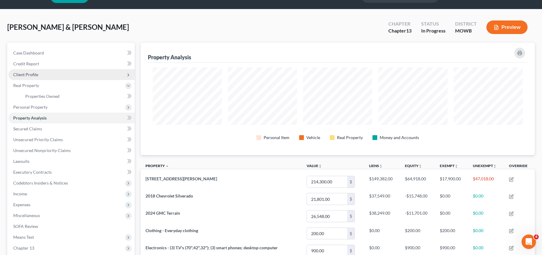
click at [48, 73] on span "Client Profile" at bounding box center [71, 74] width 126 height 11
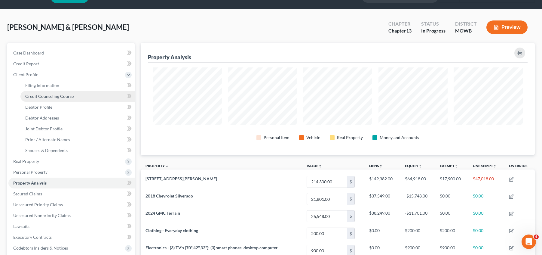
click at [77, 93] on link "Credit Counseling Course" at bounding box center [77, 96] width 114 height 11
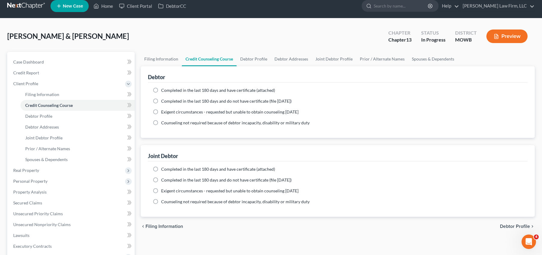
scroll to position [8, 0]
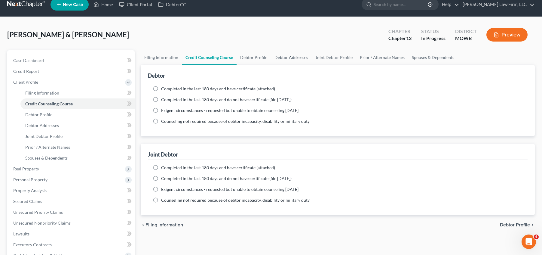
click at [291, 57] on link "Debtor Addresses" at bounding box center [291, 57] width 41 height 14
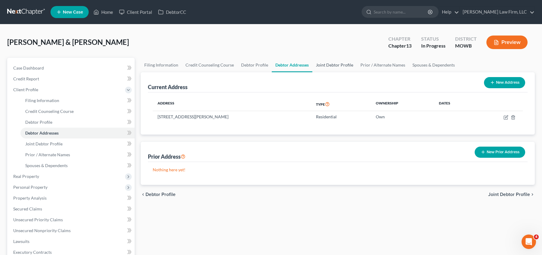
click at [329, 66] on link "Joint Debtor Profile" at bounding box center [334, 65] width 45 height 14
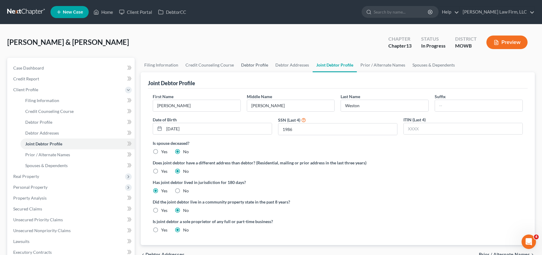
click at [242, 66] on link "Debtor Profile" at bounding box center [255, 65] width 34 height 14
select select "1"
select select "4"
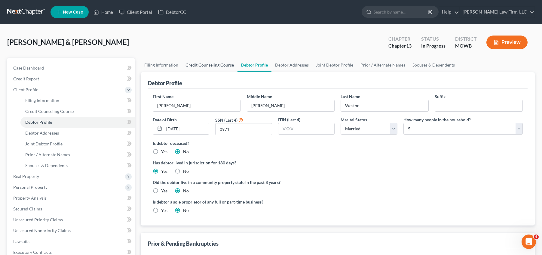
click at [209, 66] on link "Credit Counseling Course" at bounding box center [210, 65] width 56 height 14
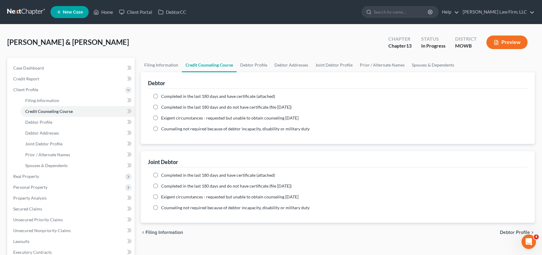
drag, startPoint x: 29, startPoint y: 4, endPoint x: 30, endPoint y: 7, distance: 3.2
click at [29, 4] on nav "Home New Case Client Portal DebtorCC Sader Law Firm, LLC jatherton@saderlawfirm…" at bounding box center [271, 12] width 542 height 24
click at [33, 14] on link at bounding box center [26, 12] width 38 height 11
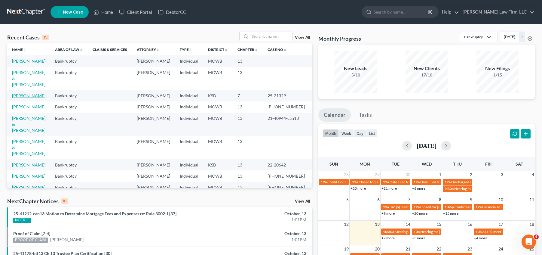
click at [21, 98] on link "[PERSON_NAME]" at bounding box center [28, 95] width 33 height 5
select select "4"
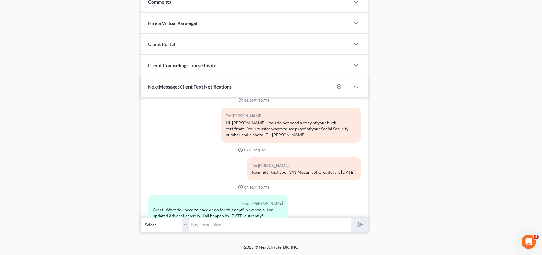
scroll to position [1210, 0]
click at [183, 224] on select "Select [PHONE_NUMBER] - [PERSON_NAME]" at bounding box center [165, 224] width 48 height 15
click at [141, 217] on select "Select [PHONE_NUMBER] - [PERSON_NAME]" at bounding box center [165, 224] width 48 height 15
click at [238, 226] on input "text" at bounding box center [270, 224] width 163 height 15
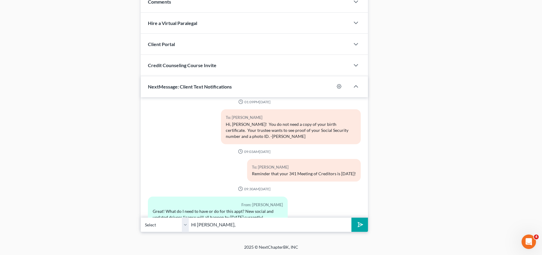
type input "Hi [PERSON_NAME],"
click at [352, 217] on button "submit" at bounding box center [360, 224] width 17 height 14
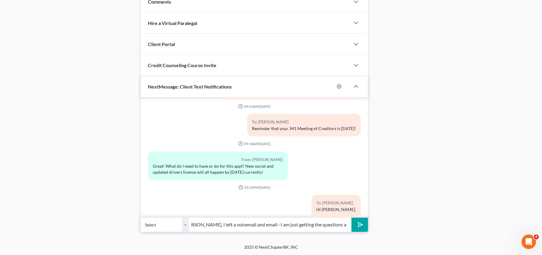
scroll to position [0, 124]
drag, startPoint x: 245, startPoint y: 224, endPoint x: 352, endPoint y: 223, distance: 107.0
click at [352, 223] on div "Select [PHONE_NUMBER] - [PERSON_NAME] Hi [PERSON_NAME], I left a voicemail and …" at bounding box center [255, 224] width 228 height 14
type input "Hi [PERSON_NAME], I left a voicemail regarding your 341 Meeting of Creditors [D…"
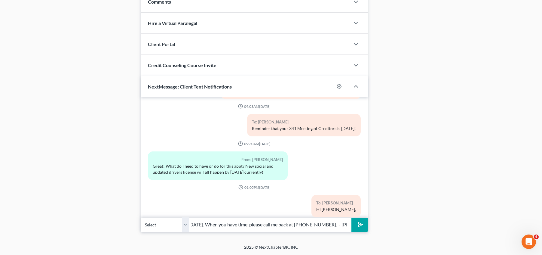
click at [352, 217] on button "submit" at bounding box center [360, 224] width 17 height 14
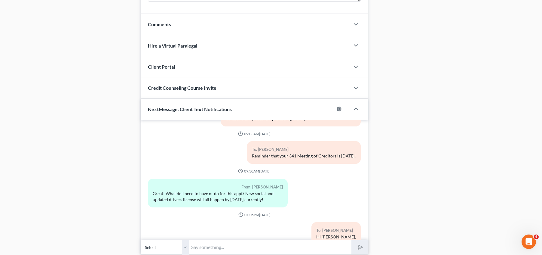
scroll to position [1294, 0]
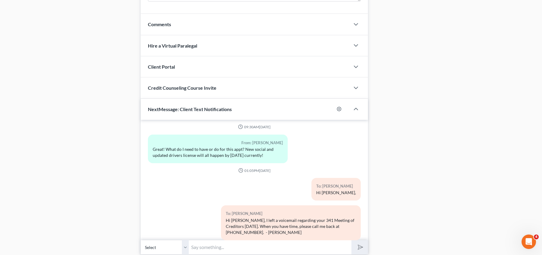
drag, startPoint x: 342, startPoint y: 175, endPoint x: 331, endPoint y: 169, distance: 12.0
click at [331, 178] on div "To: [PERSON_NAME] Hi [PERSON_NAME]," at bounding box center [336, 189] width 49 height 23
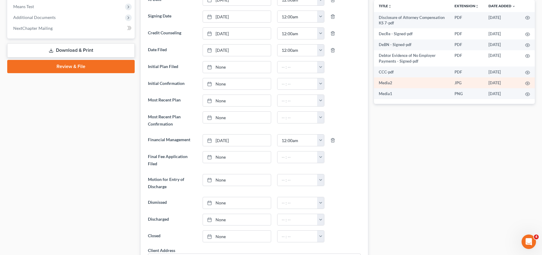
scroll to position [230, 0]
